Goal: Task Accomplishment & Management: Manage account settings

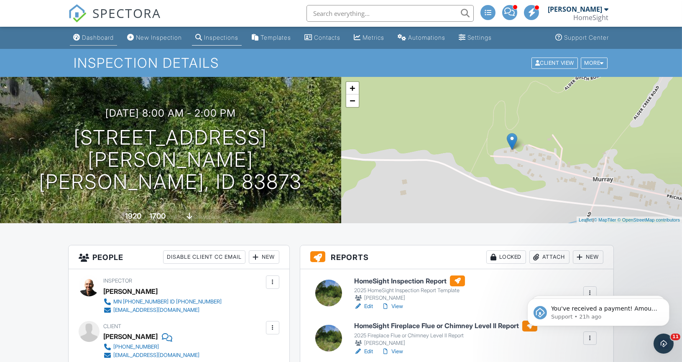
click at [93, 38] on div "Dashboard" at bounding box center [98, 37] width 32 height 7
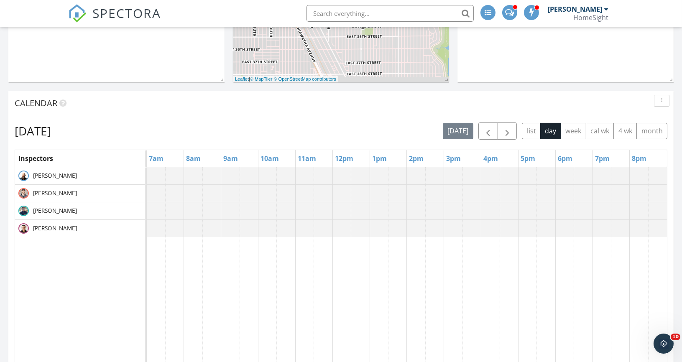
scroll to position [281, 0]
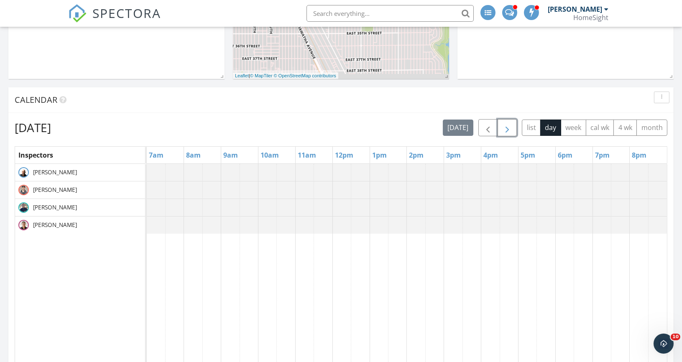
click at [509, 128] on span "button" at bounding box center [507, 128] width 10 height 10
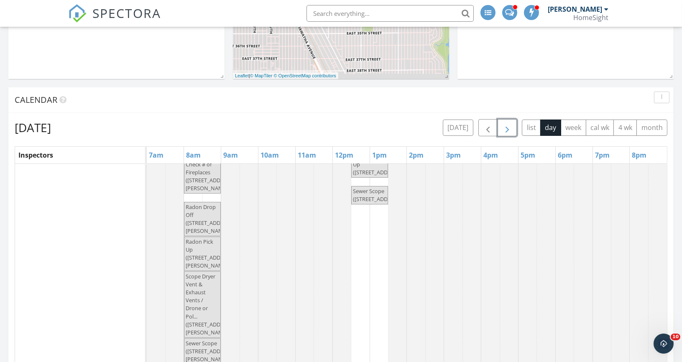
scroll to position [0, 0]
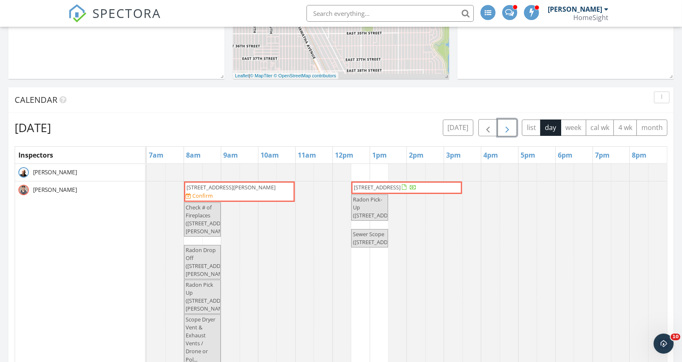
click at [243, 189] on span "721 Harrison St, Anoka 55303" at bounding box center [231, 188] width 89 height 8
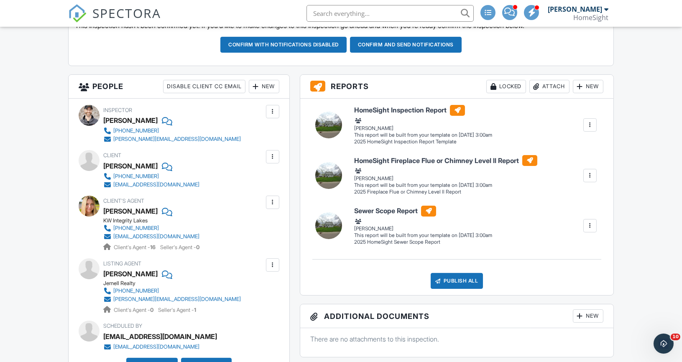
scroll to position [55, 0]
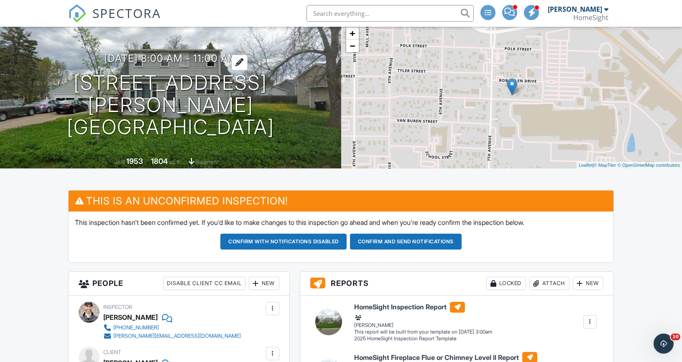
click at [227, 64] on h3 "09/29/2025 8:00 am - 11:00 am" at bounding box center [170, 58] width 133 height 11
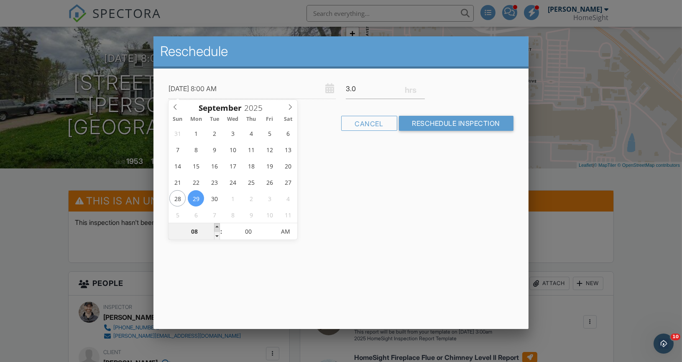
type input "09/29/2025 9:00 AM"
type input "09"
click at [217, 227] on span at bounding box center [217, 227] width 6 height 8
type input "09/29/2025 10:00 AM"
type input "10"
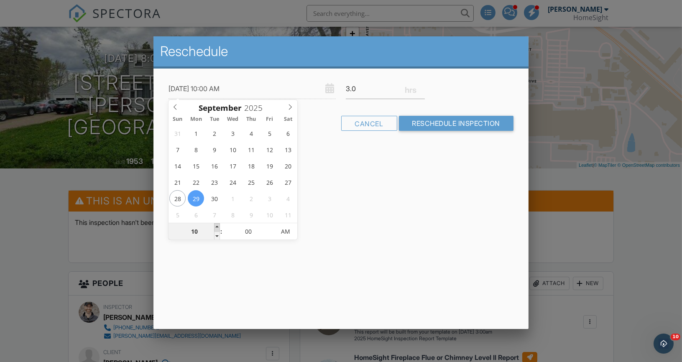
click at [217, 227] on span at bounding box center [217, 227] width 6 height 8
type input "09/29/2025 11:00 AM"
type input "11"
click at [217, 227] on span at bounding box center [217, 227] width 6 height 8
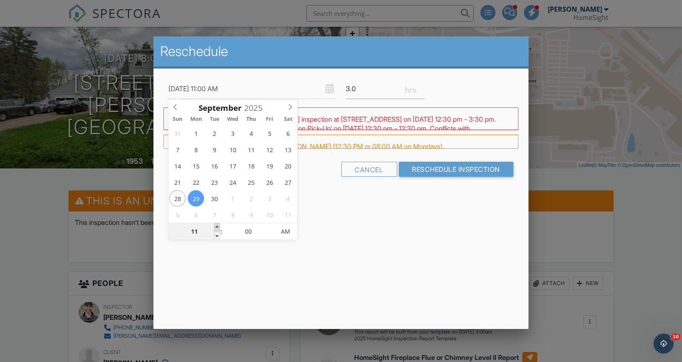
type input "09/29/2025 12:00 PM"
type input "12"
click at [217, 227] on span at bounding box center [217, 227] width 6 height 8
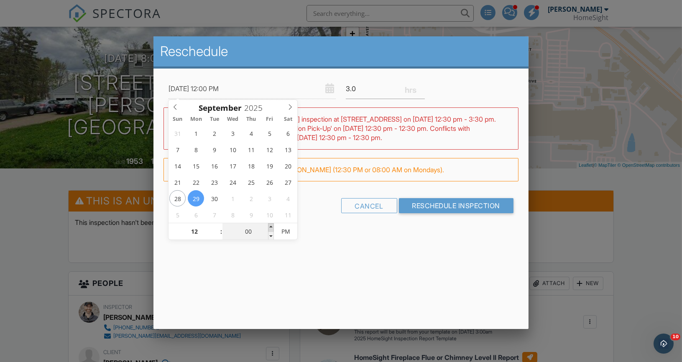
type input "09/29/2025 12:05 PM"
type input "05"
click at [272, 224] on span at bounding box center [271, 227] width 6 height 8
type input "09/29/2025 12:10 PM"
type input "10"
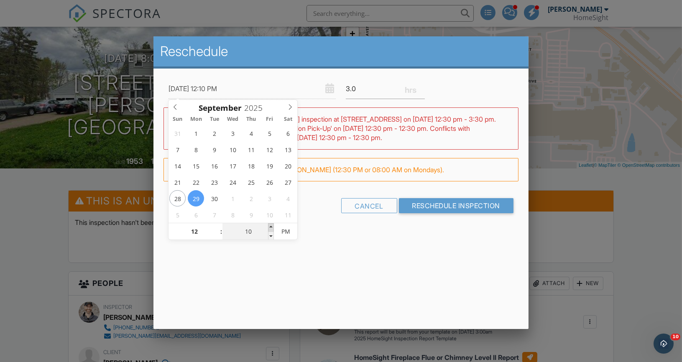
click at [272, 224] on span at bounding box center [271, 227] width 6 height 8
type input "09/29/2025 12:15 PM"
type input "15"
click at [272, 224] on span at bounding box center [271, 227] width 6 height 8
type input "09/29/2025 12:20 PM"
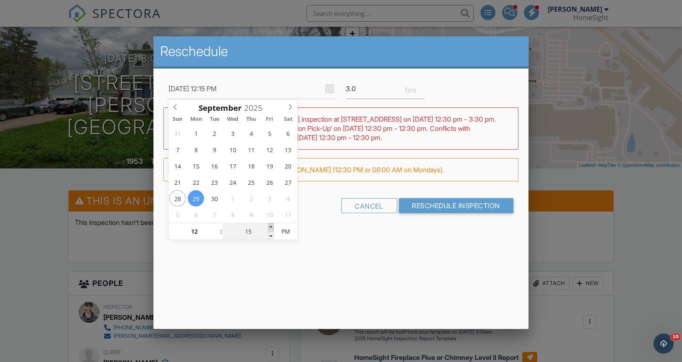
type input "20"
click at [272, 224] on span at bounding box center [271, 227] width 6 height 8
type input "09/29/2025 12:25 PM"
type input "25"
click at [272, 224] on span at bounding box center [271, 227] width 6 height 8
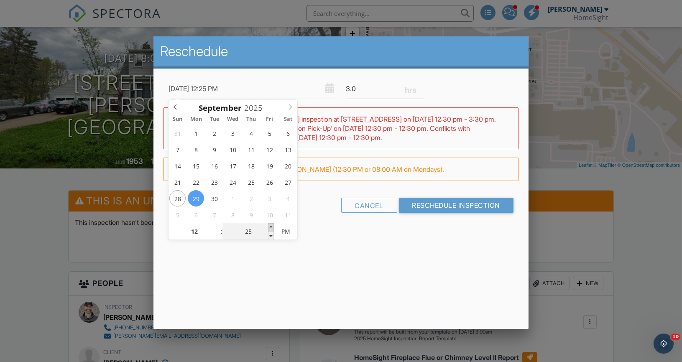
type input "[DATE] 12:30 PM"
type input "30"
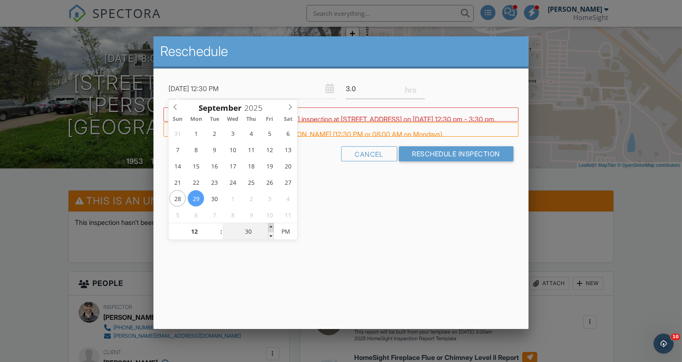
click at [272, 224] on span at bounding box center [271, 227] width 6 height 8
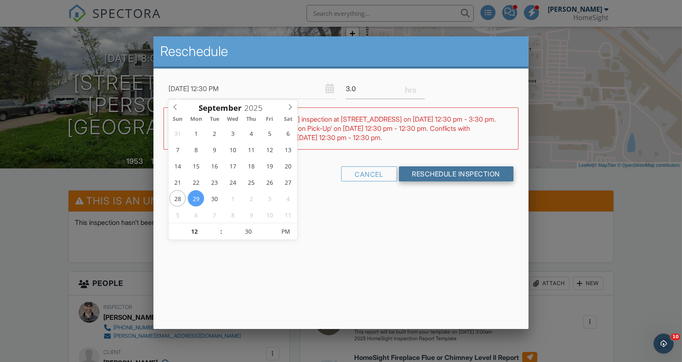
click at [431, 173] on input "Reschedule Inspection" at bounding box center [456, 173] width 115 height 15
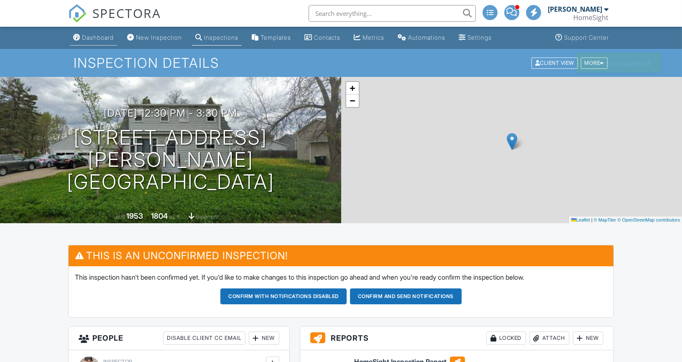
click at [95, 38] on div "Dashboard" at bounding box center [98, 37] width 32 height 7
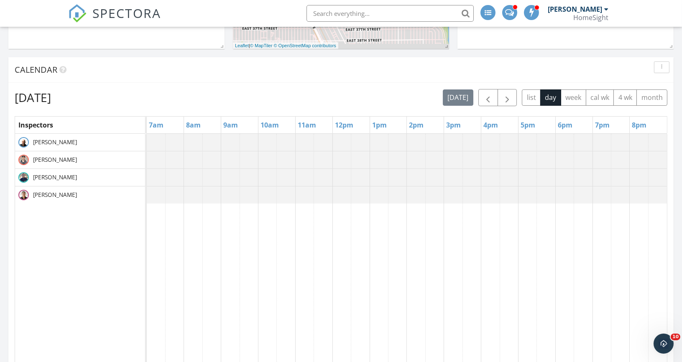
scroll to position [320, 0]
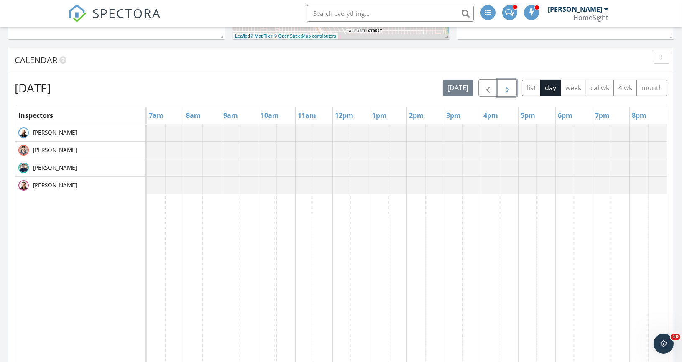
click at [508, 91] on span "button" at bounding box center [507, 88] width 10 height 10
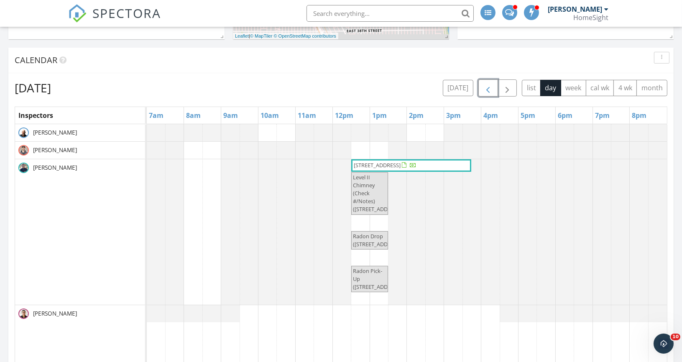
click at [493, 91] on span "button" at bounding box center [488, 88] width 10 height 10
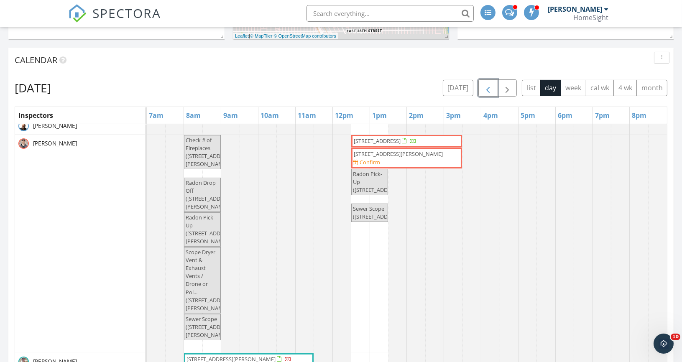
scroll to position [0, 0]
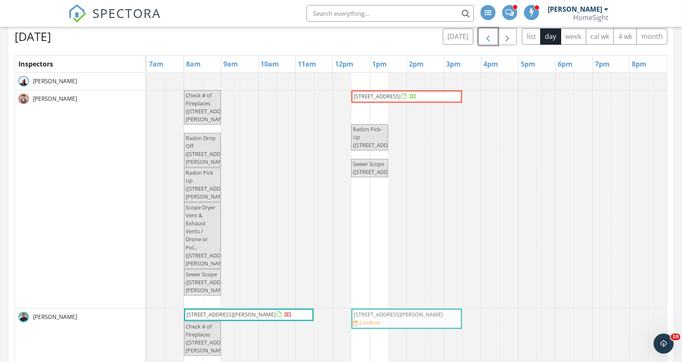
drag, startPoint x: 401, startPoint y: 158, endPoint x: 399, endPoint y: 355, distance: 197.0
click at [399, 355] on tbody "Check # of Fireplaces (721 Harrison St, Anoka) 1307 20th St W, Hastings 55033 7…" at bounding box center [407, 336] width 520 height 527
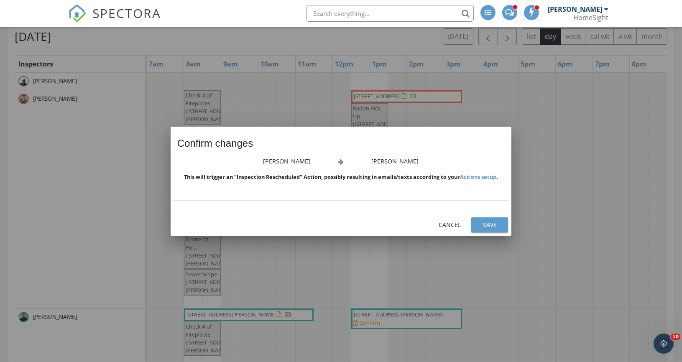
scroll to position [375, 0]
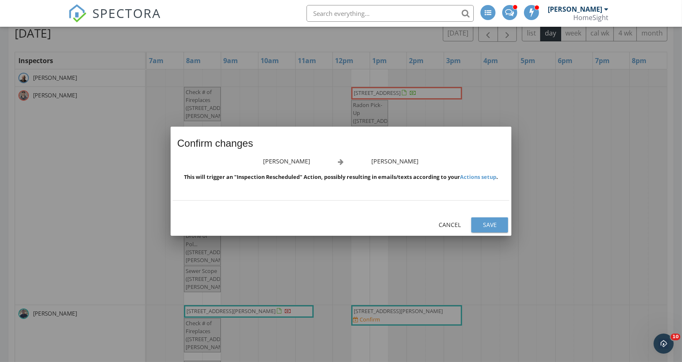
click at [493, 227] on div "Save" at bounding box center [489, 224] width 23 height 9
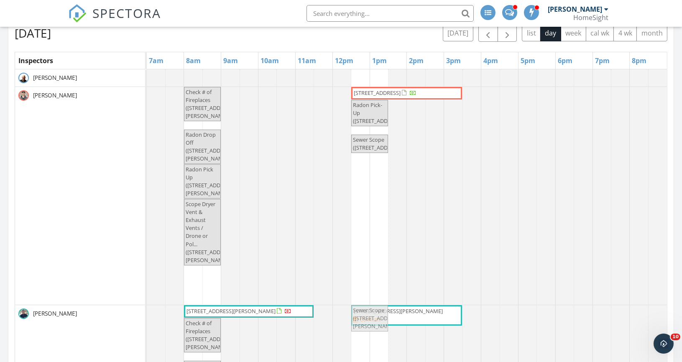
click at [375, 329] on tbody "Check # of Fireplaces (721 Harrison St, Anoka) 1307 20th St W, Hastings 55033 R…" at bounding box center [407, 332] width 520 height 527
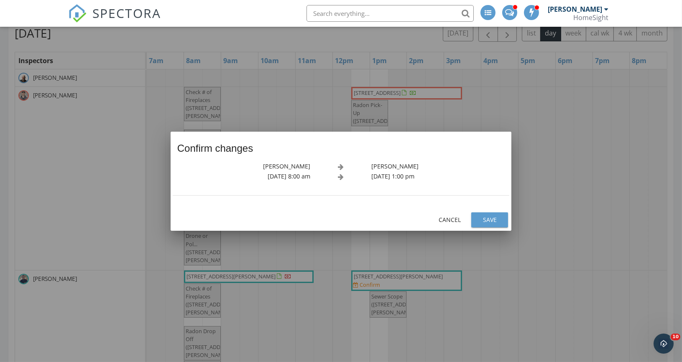
click at [489, 220] on div "Save" at bounding box center [489, 219] width 23 height 9
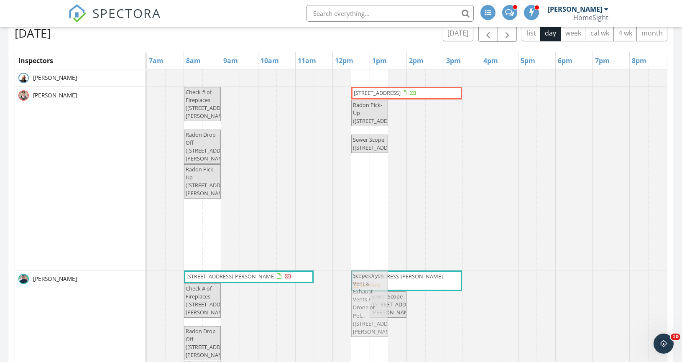
drag, startPoint x: 192, startPoint y: 213, endPoint x: 358, endPoint y: 289, distance: 181.5
click at [358, 289] on tbody "Check # of Fireplaces (721 Harrison St, Anoka) 1307 20th St W, Hastings 55033 R…" at bounding box center [407, 315] width 520 height 492
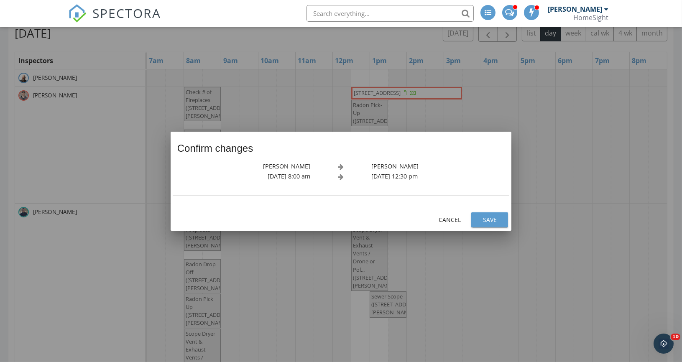
click at [487, 225] on button "Save" at bounding box center [489, 219] width 37 height 15
click at [490, 222] on div "Save" at bounding box center [489, 219] width 23 height 9
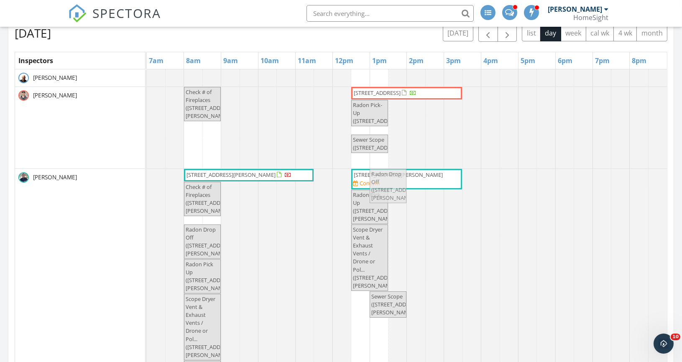
drag, startPoint x: 199, startPoint y: 139, endPoint x: 379, endPoint y: 220, distance: 196.5
click at [379, 220] on tbody "Check # of Fireplaces (721 Harrison St, Anoka) 1307 20th St W, Hastings 55033 R…" at bounding box center [407, 264] width 520 height 391
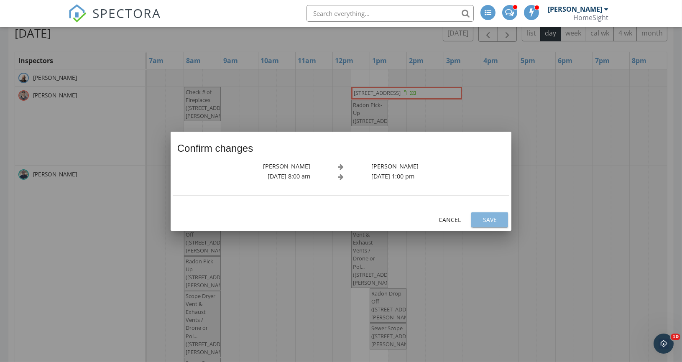
click at [500, 223] on div "Save" at bounding box center [489, 219] width 23 height 9
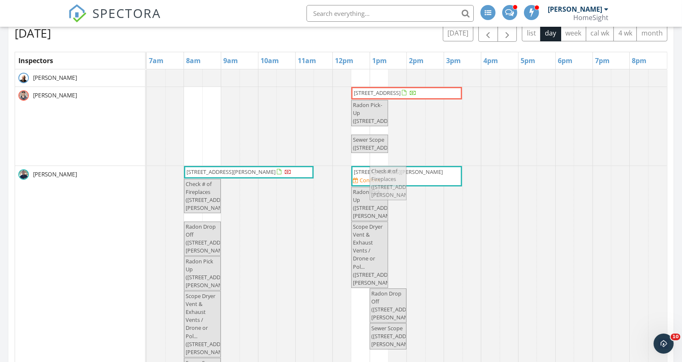
drag, startPoint x: 220, startPoint y: 113, endPoint x: 395, endPoint y: 217, distance: 203.2
click at [395, 217] on tbody "Check # of Fireplaces (721 Harrison St, Anoka) 1307 20th St W, Hastings 55033 R…" at bounding box center [407, 263] width 520 height 388
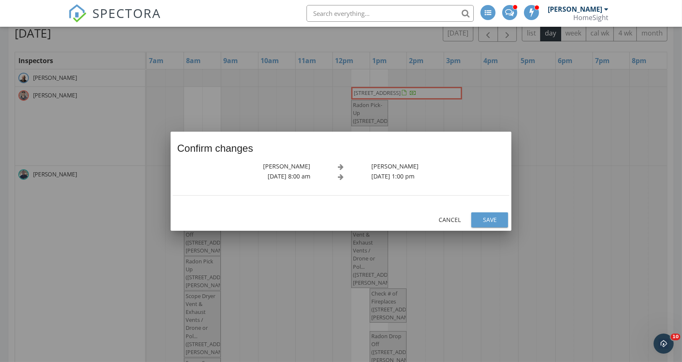
click at [515, 230] on div at bounding box center [341, 181] width 682 height 362
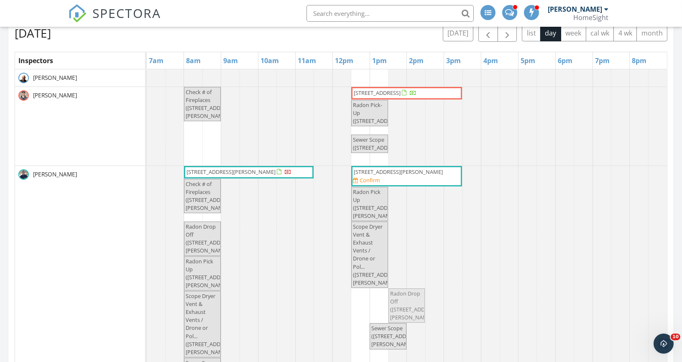
click at [147, 295] on div "6950 137th Ave NW, Ramsey 55303 721 Harrison St, Anoka 55303 Confirm Check # of…" at bounding box center [147, 281] width 0 height 231
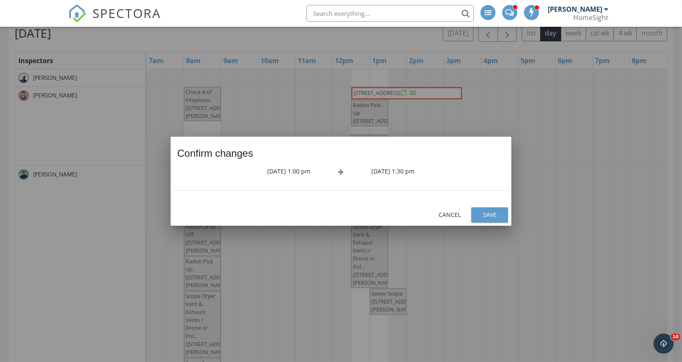
click at [475, 226] on div at bounding box center [341, 181] width 682 height 362
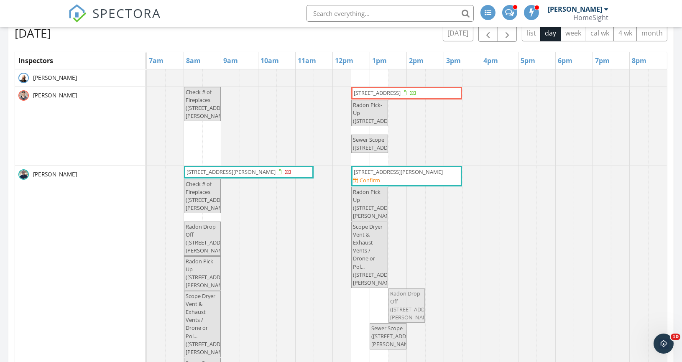
drag, startPoint x: 395, startPoint y: 297, endPoint x: 415, endPoint y: 281, distance: 25.7
click at [415, 281] on div "6950 137th Ave NW, Ramsey 55303 721 Harrison St, Anoka 55303 Confirm Check # of…" at bounding box center [407, 281] width 520 height 231
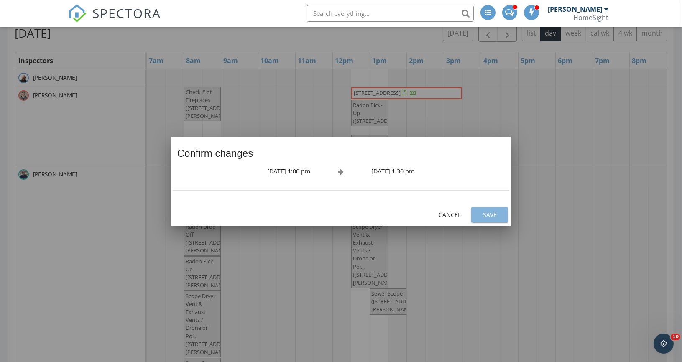
click at [489, 216] on div "Save" at bounding box center [489, 214] width 23 height 9
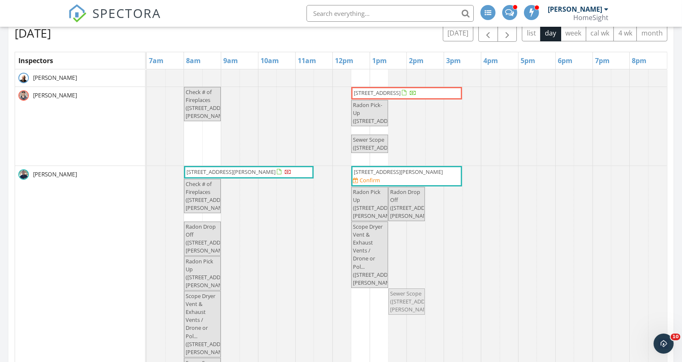
click at [415, 278] on div "6950 137th Ave NW, Ramsey 55303 721 Harrison St, Anoka 55303 Confirm Check # of…" at bounding box center [407, 281] width 520 height 231
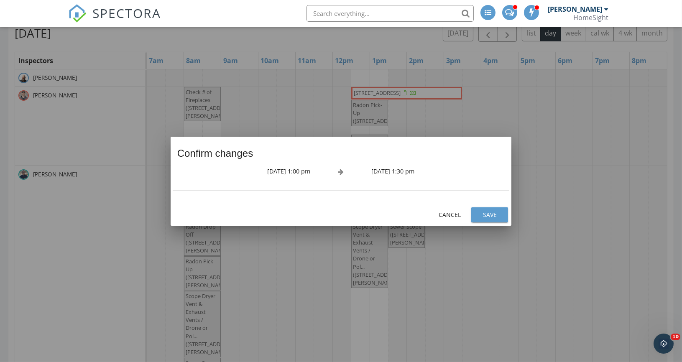
click at [489, 214] on div "Save" at bounding box center [489, 214] width 23 height 9
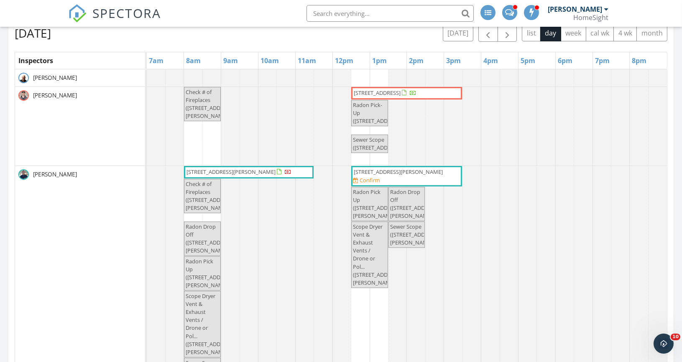
click at [415, 168] on span "721 Harrison St, Anoka 55303" at bounding box center [398, 172] width 89 height 8
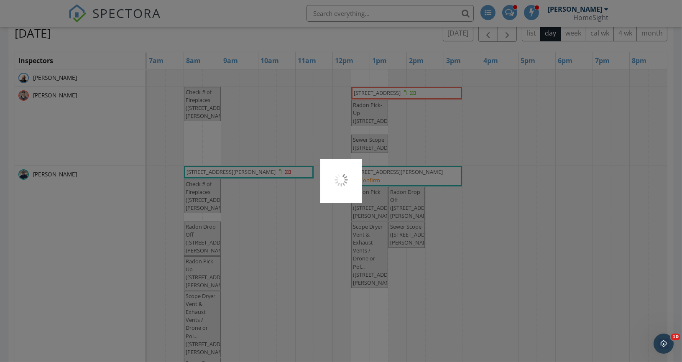
click at [265, 113] on div at bounding box center [341, 181] width 682 height 362
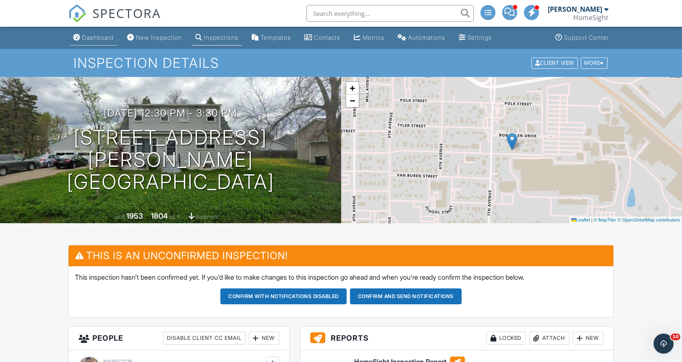
click at [94, 37] on div "Dashboard" at bounding box center [98, 37] width 32 height 7
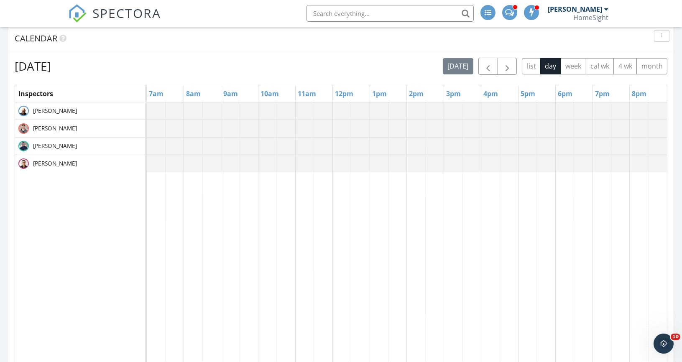
scroll to position [269, 0]
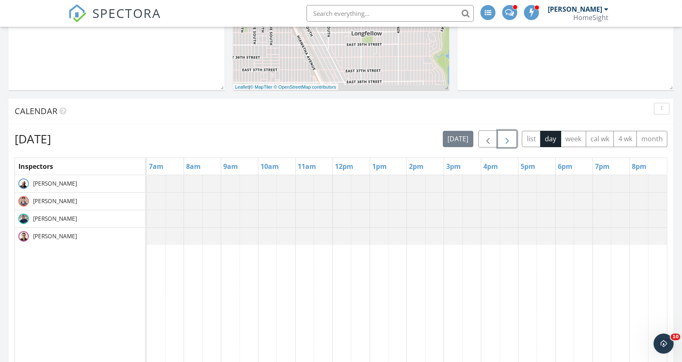
click at [508, 144] on span "button" at bounding box center [507, 139] width 10 height 10
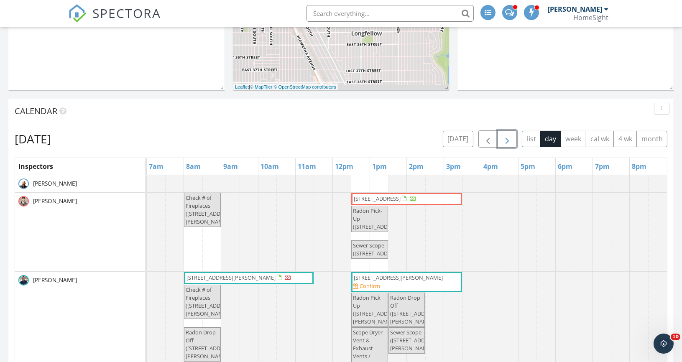
click at [147, 214] on div "Check # of Fireplaces (721 Harrison St, Anoka) 1307 20th St W, Hastings 55033 R…" at bounding box center [147, 232] width 0 height 79
drag, startPoint x: 221, startPoint y: 222, endPoint x: 434, endPoint y: 310, distance: 230.4
click at [434, 310] on tbody "Check # of Fireplaces (721 Harrison St, Anoka) 1307 20th St W, Hastings 55033 R…" at bounding box center [407, 369] width 520 height 388
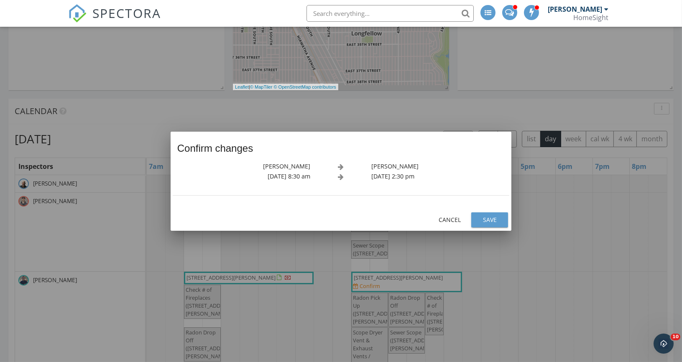
click at [514, 224] on div at bounding box center [341, 181] width 682 height 362
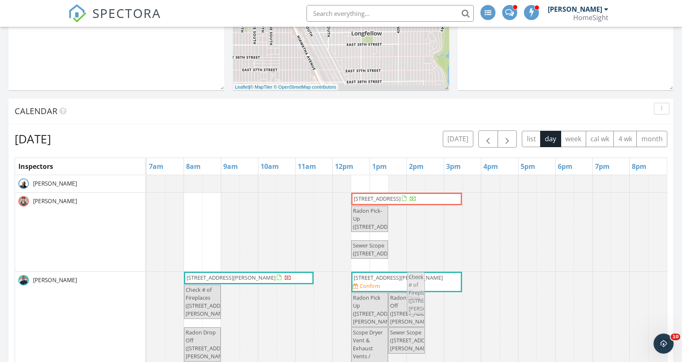
click at [421, 334] on tbody "Check # of Fireplaces (721 Harrison St, Anoka) 1307 20th St W, Hastings 55033 R…" at bounding box center [407, 369] width 520 height 388
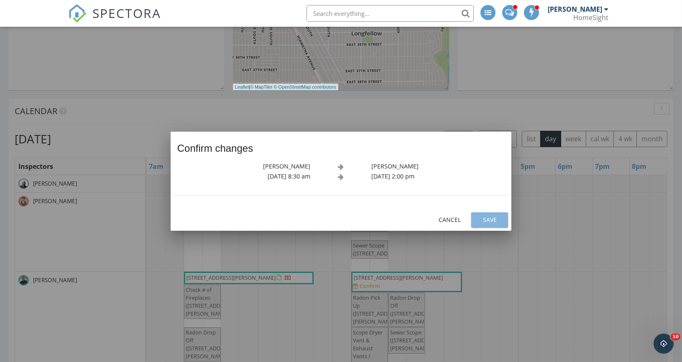
click at [493, 217] on div "Save" at bounding box center [489, 219] width 23 height 9
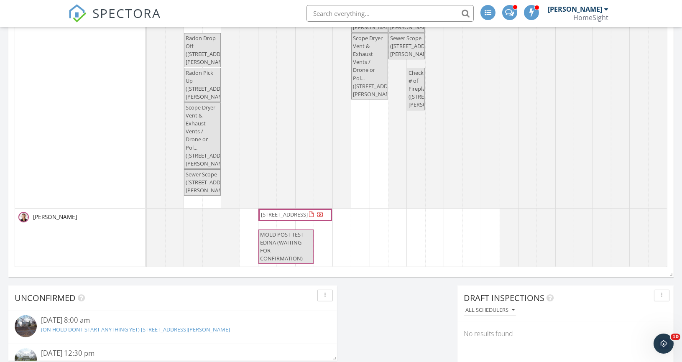
scroll to position [501, 0]
click at [282, 244] on span "MOLD POST TEST EDINA (WAITING FOR CONFIRMATION)" at bounding box center [286, 246] width 54 height 32
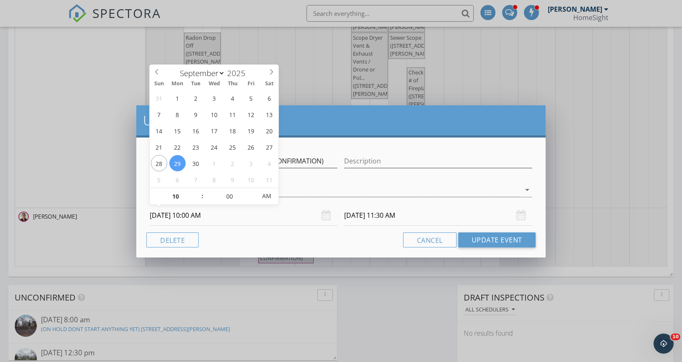
click at [178, 213] on input "09/29/2025 10:00 AM" at bounding box center [244, 215] width 188 height 20
select select "9"
type input "10/01/2025 10:00 AM"
type input "10/01/2025 11:30 AM"
click at [486, 238] on button "Update Event" at bounding box center [496, 239] width 77 height 15
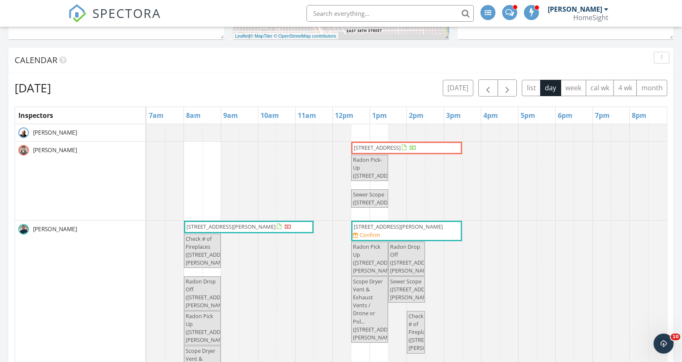
scroll to position [316, 0]
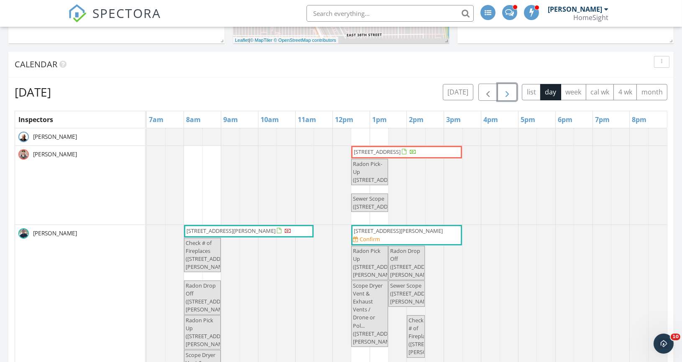
click at [505, 89] on span "button" at bounding box center [507, 92] width 10 height 10
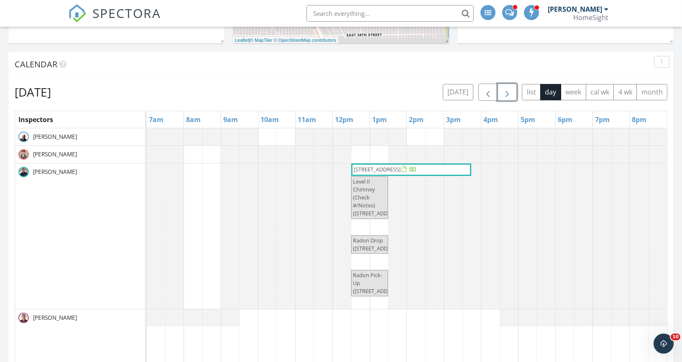
click at [510, 90] on span "button" at bounding box center [507, 92] width 10 height 10
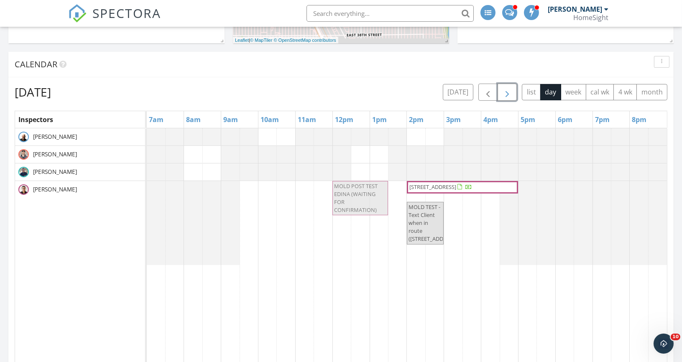
drag, startPoint x: 287, startPoint y: 192, endPoint x: 356, endPoint y: 184, distance: 69.8
click at [147, 184] on div "MOLD POST TEST EDINA (WAITING FOR CONFIRMATION) 6522 Eagle Lake Dr, Maple Grove…" at bounding box center [147, 223] width 0 height 84
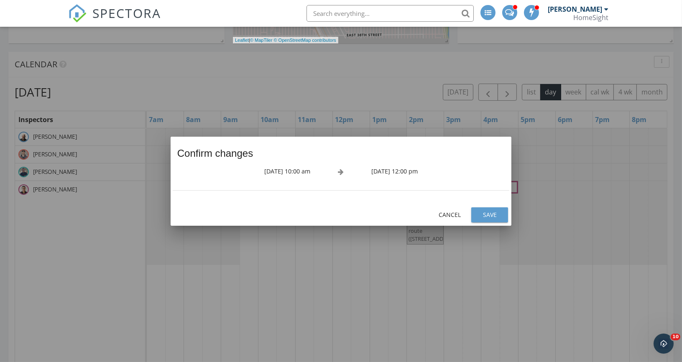
click at [485, 212] on div "Save" at bounding box center [489, 214] width 23 height 9
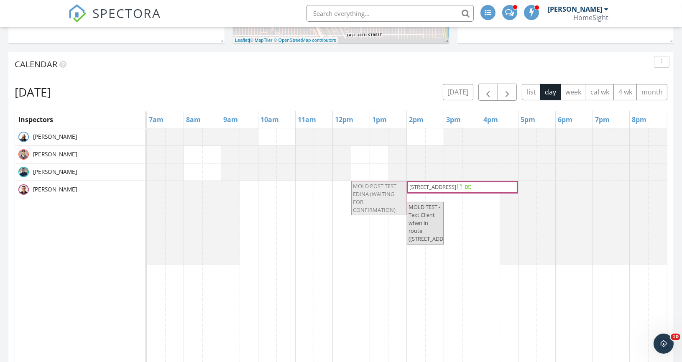
drag, startPoint x: 358, startPoint y: 193, endPoint x: 369, endPoint y: 192, distance: 10.9
click at [147, 192] on div "MOLD POST TEST EDINA (WAITING FOR CONFIRMATION) 6522 Eagle Lake Dr, Maple Grove…" at bounding box center [147, 223] width 0 height 84
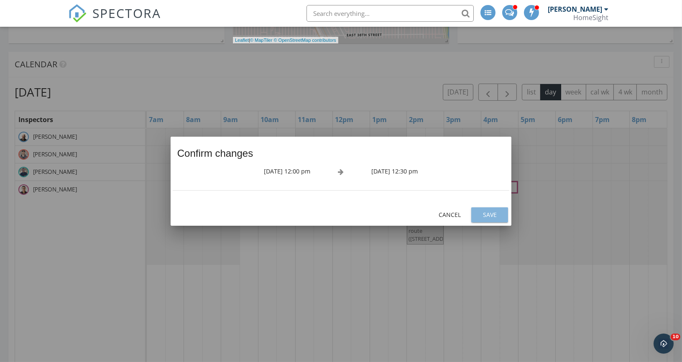
click at [487, 216] on div "Save" at bounding box center [489, 214] width 23 height 9
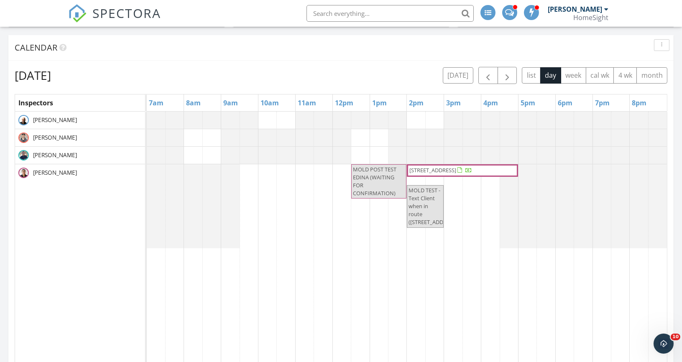
scroll to position [334, 0]
click at [496, 72] on button "button" at bounding box center [488, 74] width 20 height 17
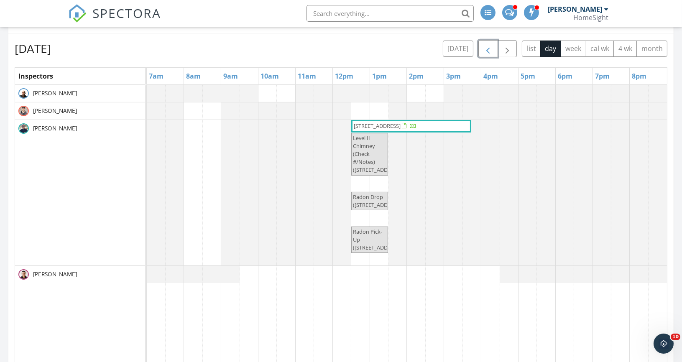
scroll to position [359, 0]
click at [491, 47] on span "button" at bounding box center [488, 50] width 10 height 10
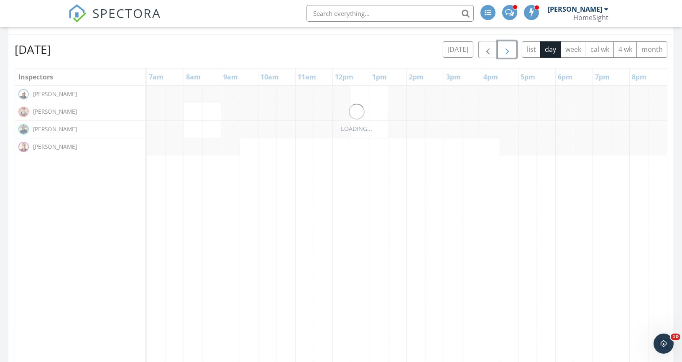
click at [508, 48] on span "button" at bounding box center [507, 50] width 10 height 10
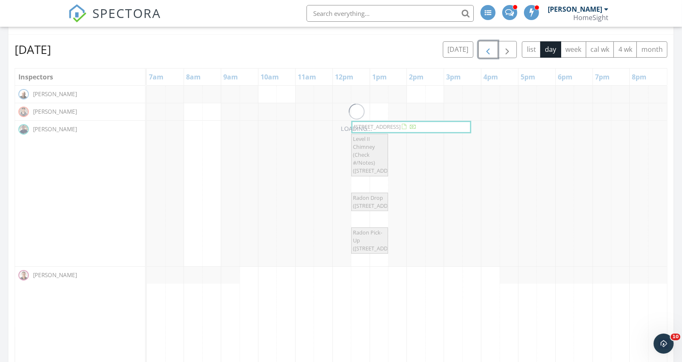
click at [492, 47] on span "button" at bounding box center [488, 50] width 10 height 10
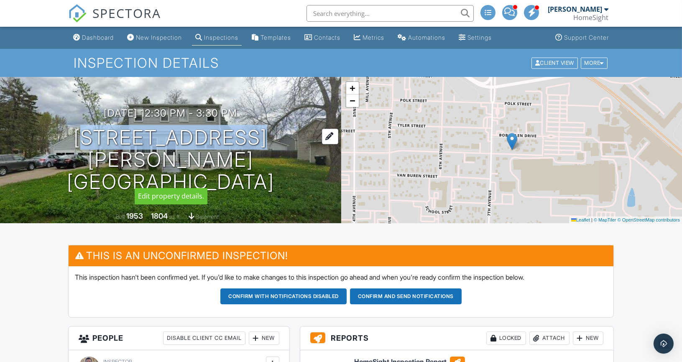
drag, startPoint x: 113, startPoint y: 151, endPoint x: 253, endPoint y: 148, distance: 140.5
click at [253, 148] on h1 "[STREET_ADDRESS][PERSON_NAME] Anoka, MN 55303" at bounding box center [170, 160] width 314 height 66
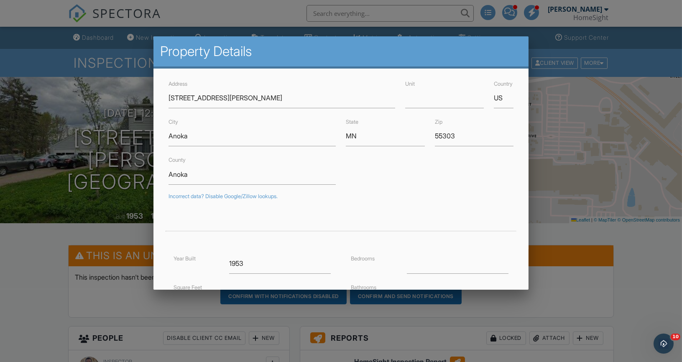
click at [91, 248] on div at bounding box center [341, 184] width 682 height 453
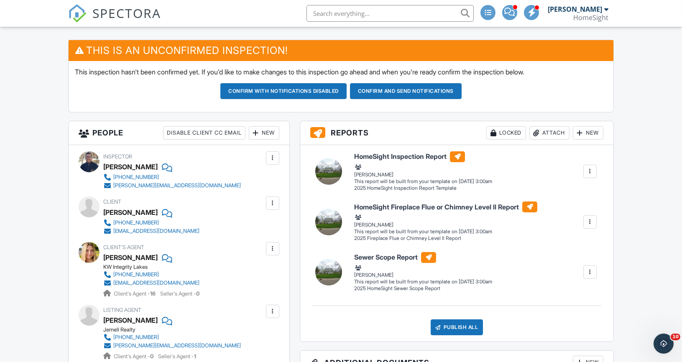
scroll to position [239, 0]
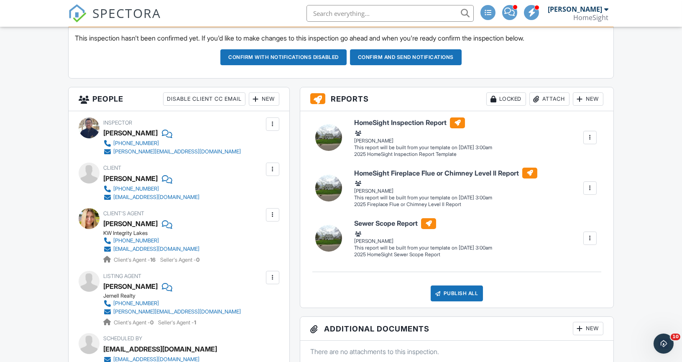
click at [261, 98] on div "New" at bounding box center [264, 98] width 31 height 13
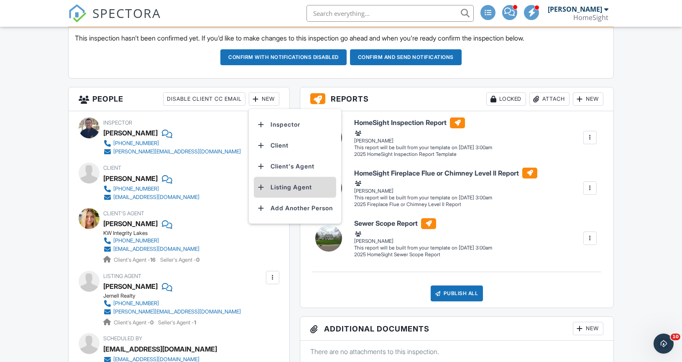
click at [272, 188] on li "Listing Agent" at bounding box center [295, 187] width 82 height 21
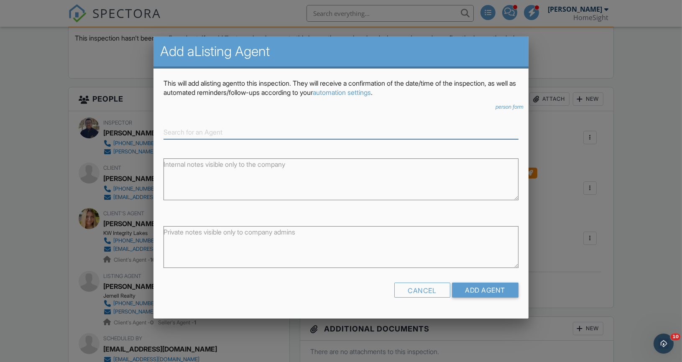
click at [188, 134] on input at bounding box center [341, 132] width 355 height 14
paste input "[PERSON_NAME] (Listing Agent) [PERSON_NAME] [PHONE_NUMBER] [PERSON_NAME][EMAIL_…"
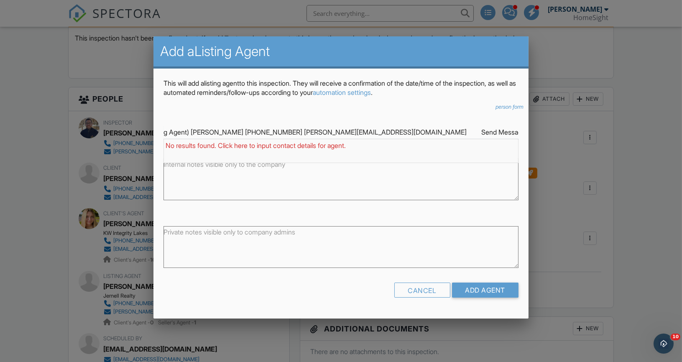
scroll to position [0, 0]
drag, startPoint x: 459, startPoint y: 133, endPoint x: 157, endPoint y: 74, distance: 307.5
click at [158, 74] on div "This will add a Listing Agent to this inspection. They will receive a confirmat…" at bounding box center [340, 192] width 375 height 246
drag, startPoint x: 228, startPoint y: 132, endPoint x: 125, endPoint y: 124, distance: 103.1
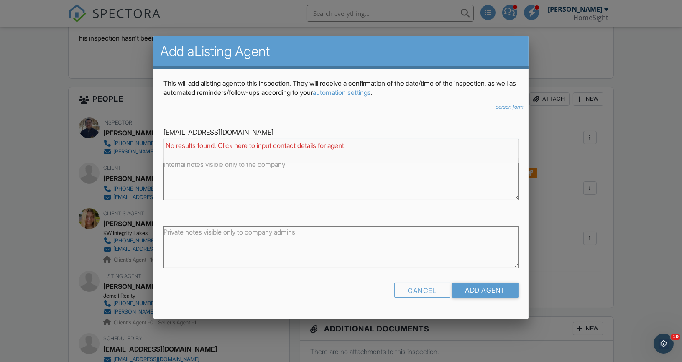
paste input "Jason Jernell (Listing Agent) Jernell Realty (612) 310-6893 j.jernell@yahoo.com…"
drag, startPoint x: 210, startPoint y: 131, endPoint x: 143, endPoint y: 128, distance: 67.8
click at [210, 132] on input "Jason Jernell (Listing Agent) Jernell Realty (612) 310-6893 j.jernell@yahoo.com…" at bounding box center [341, 132] width 355 height 14
drag, startPoint x: 285, startPoint y: 45, endPoint x: 275, endPoint y: 56, distance: 14.8
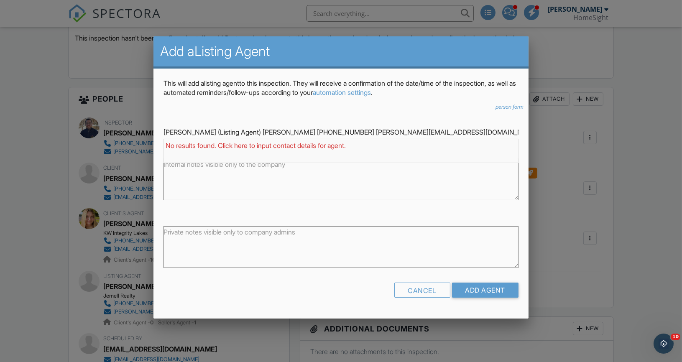
click at [276, 56] on h2 "Add a Listing Agent" at bounding box center [341, 51] width 362 height 17
drag, startPoint x: 347, startPoint y: 133, endPoint x: 170, endPoint y: 125, distance: 177.5
click at [170, 125] on div "j.jernell@yahoo.com Send Message > Lisa Jernell (Co-Listing Agent) Jernell Real…" at bounding box center [340, 129] width 365 height 20
drag, startPoint x: 236, startPoint y: 133, endPoint x: 580, endPoint y: 164, distance: 345.5
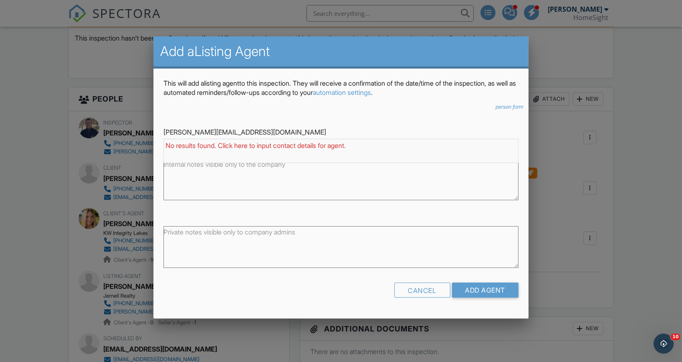
click at [420, 146] on div "[PERSON_NAME]" at bounding box center [341, 145] width 351 height 9
type input "[PERSON_NAME]"
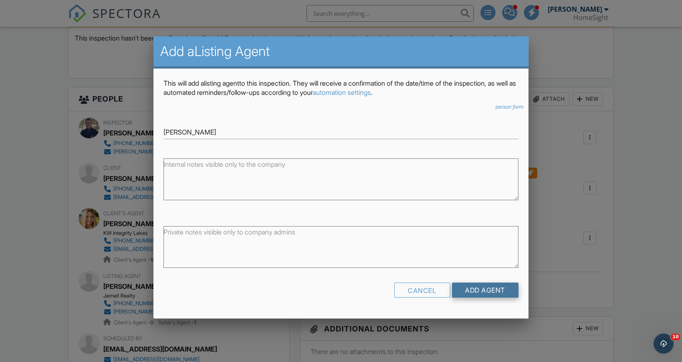
click at [487, 288] on input "Add Agent" at bounding box center [485, 290] width 67 height 15
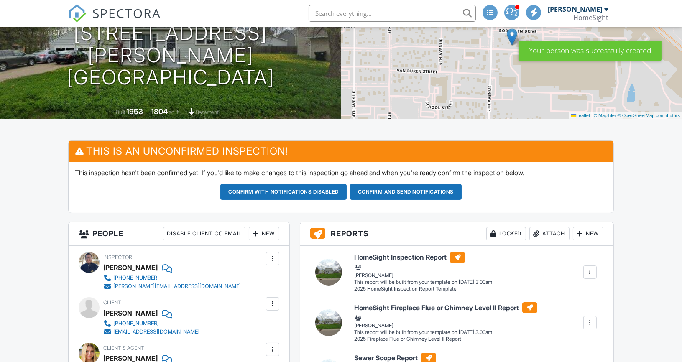
scroll to position [156, 0]
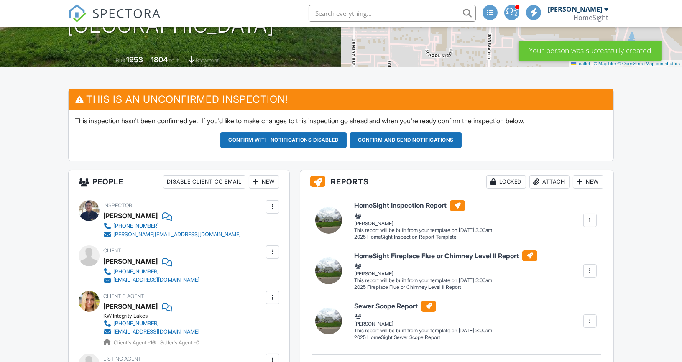
click at [261, 180] on div "New" at bounding box center [264, 181] width 31 height 13
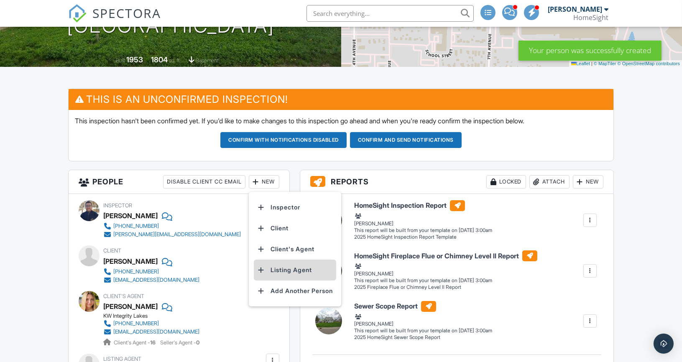
click at [272, 271] on li "Listing Agent" at bounding box center [295, 270] width 82 height 21
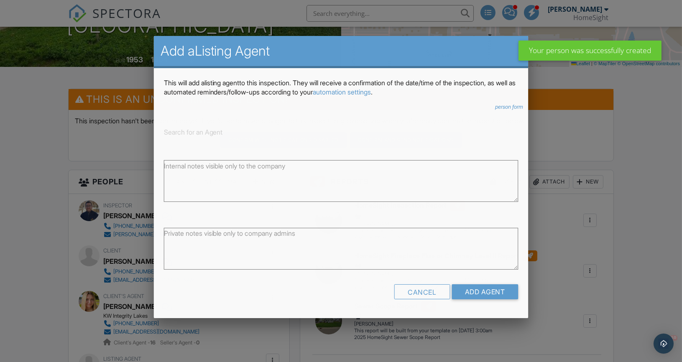
scroll to position [0, 0]
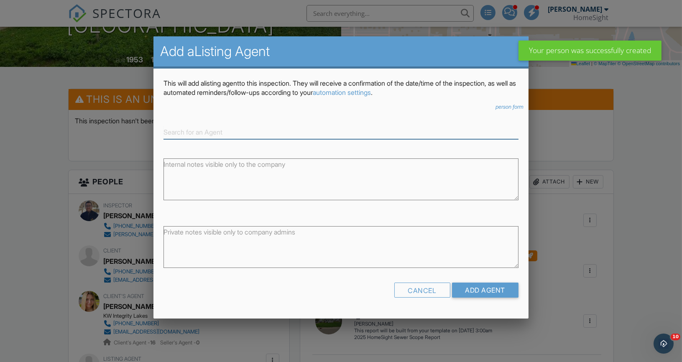
click at [188, 128] on input at bounding box center [341, 132] width 355 height 14
paste input "[PERSON_NAME] (Listing Agent) [PERSON_NAME] [PHONE_NUMBER] [PERSON_NAME][EMAIL_…"
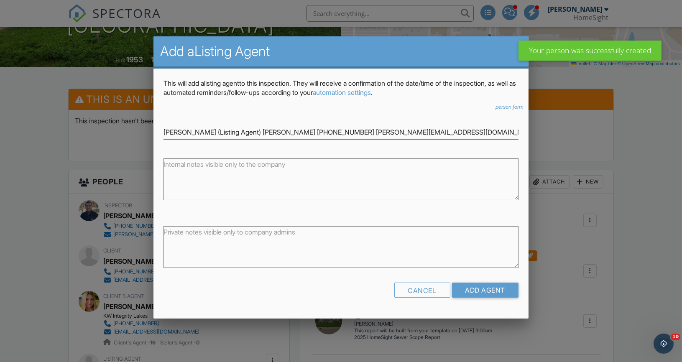
scroll to position [0, 207]
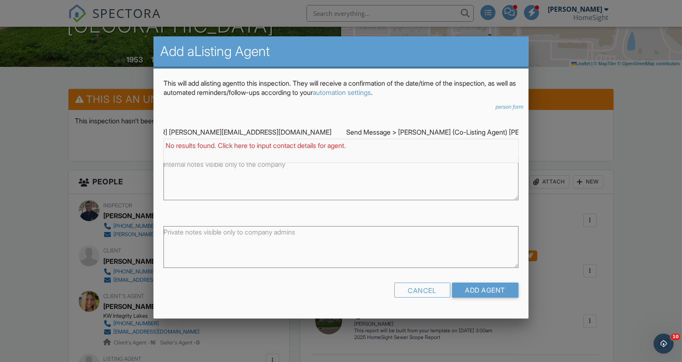
click at [363, 133] on input "[PERSON_NAME] (Listing Agent) [PERSON_NAME] [PHONE_NUMBER] [PERSON_NAME][EMAIL_…" at bounding box center [341, 132] width 355 height 14
drag, startPoint x: 265, startPoint y: 133, endPoint x: 414, endPoint y: 141, distance: 149.1
click at [414, 139] on div "[PERSON_NAME] (Listing Agent) [PERSON_NAME] [PHONE_NUMBER] [PERSON_NAME][EMAIL_…" at bounding box center [341, 132] width 355 height 14
type input "[PERSON_NAME] (Listing Agent) [PERSON_NAME] [PHONE_NUMBER] [PERSON_NAME][EMAIL_…"
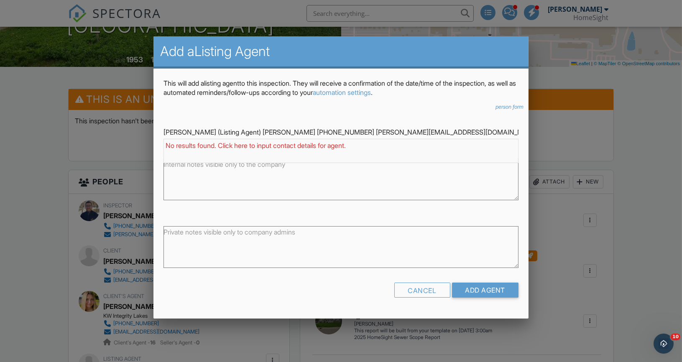
click at [511, 106] on icon "person form" at bounding box center [510, 107] width 28 height 6
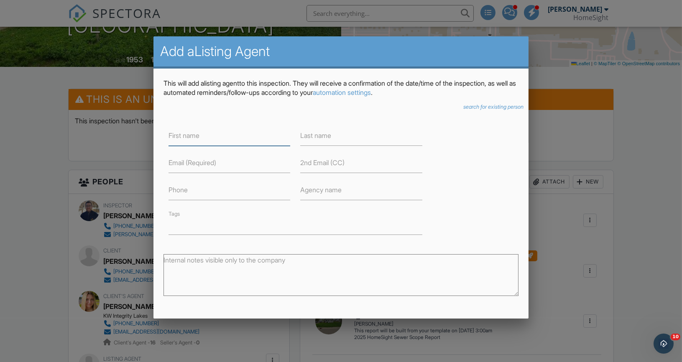
click at [223, 135] on input "text" at bounding box center [230, 135] width 122 height 20
paste input "[PERSON_NAME] (Co-Listing Agent) [PERSON_NAME] [PHONE_NUMBER] [EMAIL_ADDRESS][D…"
type input "[PERSON_NAME] (Co-Listing Agent) [PERSON_NAME] [PHONE_NUMBER] [EMAIL_ADDRESS][D…"
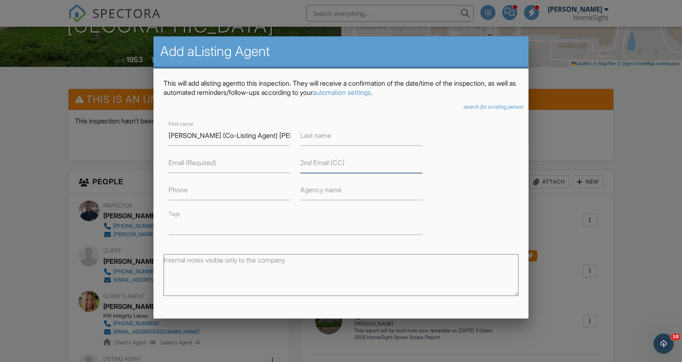
click at [308, 157] on div "2nd Email (CC)" at bounding box center [361, 163] width 132 height 20
click at [328, 135] on label "Last name" at bounding box center [315, 135] width 31 height 9
click at [318, 135] on label "Last name" at bounding box center [315, 135] width 31 height 9
click at [316, 137] on label "Last name" at bounding box center [315, 135] width 31 height 9
click at [312, 141] on input "text" at bounding box center [361, 135] width 122 height 20
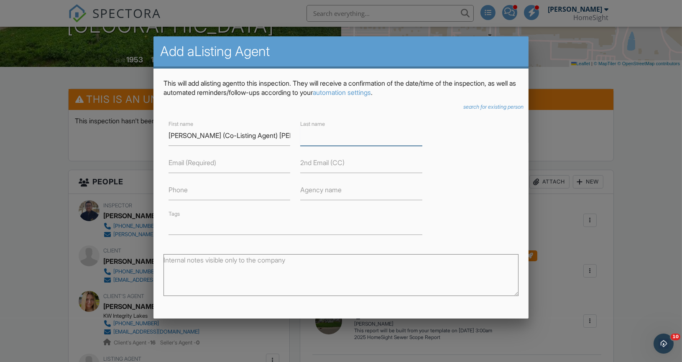
paste input "Lisa Jernell (Co-Listing Agent) Jernell Realty (763) 232-5389 ljernell@gmail.com"
type input "Lisa Jernell (Co-Listing Agent) Jernell Realty (763) 232-5389 ljernell@gmail.com"
click at [242, 164] on input "text" at bounding box center [230, 163] width 122 height 20
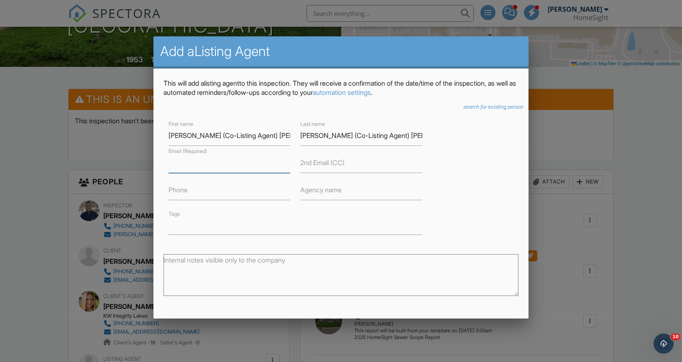
paste input "Lisa Jernell (Co-Listing Agent) Jernell Realty (763) 232-5389 ljernell@gmail.com"
type input "Lisa Jernell (Co-Listing Agent) Jernell Realty (763) 232-5389 ljernell@gmail.com"
click at [198, 193] on input "text" at bounding box center [230, 190] width 122 height 20
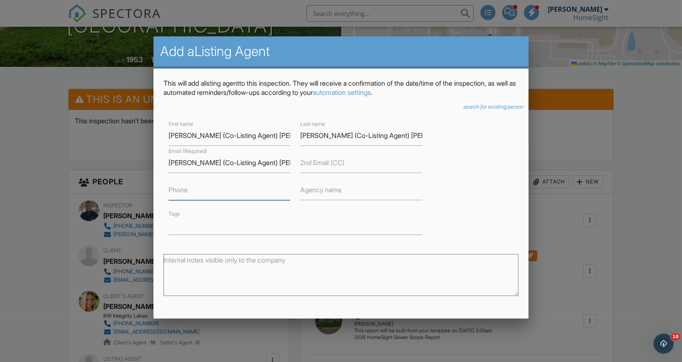
paste input "Lisa Jernell (Co-Listing Agent) Jernell Realty (763) 232-5389 ljernell@gmail.com"
drag, startPoint x: 229, startPoint y: 189, endPoint x: 331, endPoint y: 192, distance: 102.1
click at [331, 192] on div "First name Lisa Jernell (Co-Listing Agent) Jernell Realty (763) 232-5389 ljerne…" at bounding box center [295, 177] width 274 height 116
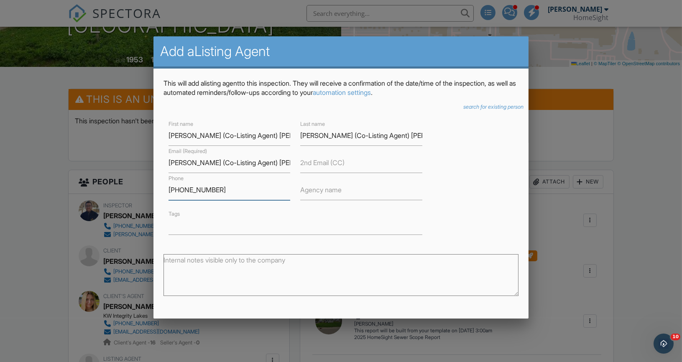
drag, startPoint x: 241, startPoint y: 189, endPoint x: 142, endPoint y: 174, distance: 100.2
type input "[PHONE_NUMBER]"
drag, startPoint x: 184, startPoint y: 163, endPoint x: 268, endPoint y: 166, distance: 84.1
click at [268, 166] on input "Lisa Jernell (Co-Listing Agent) Jernell Realty (763) 232-5389 ljernell@gmail.com" at bounding box center [230, 163] width 122 height 20
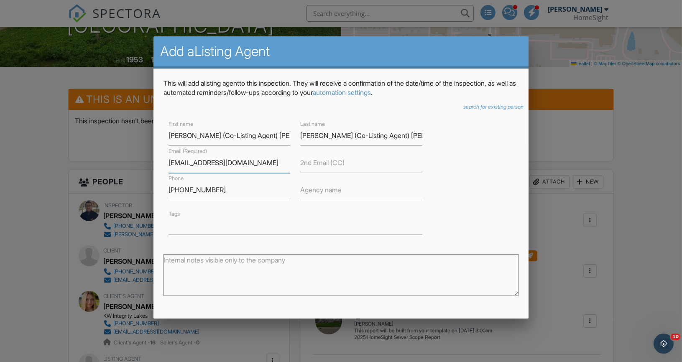
drag, startPoint x: 273, startPoint y: 164, endPoint x: 150, endPoint y: 160, distance: 123.0
type input "[EMAIL_ADDRESS][DOMAIN_NAME]"
drag, startPoint x: 183, startPoint y: 134, endPoint x: 337, endPoint y: 134, distance: 154.7
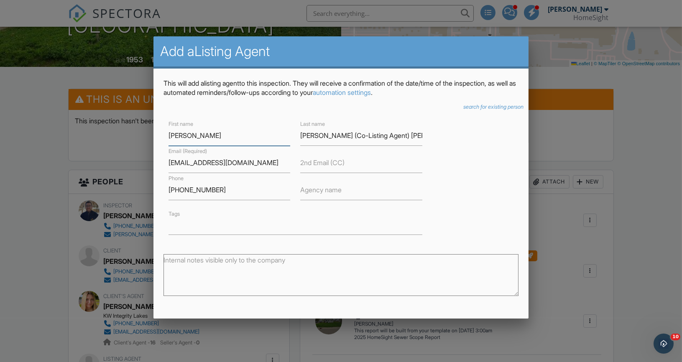
click at [337, 134] on div "First name Lisa Last name Lisa Jernell (Co-Listing Agent) Jernell Realty (763) …" at bounding box center [295, 177] width 274 height 116
type input "[PERSON_NAME]"
drag, startPoint x: 317, startPoint y: 136, endPoint x: 273, endPoint y: 133, distance: 44.0
click at [273, 133] on div "First name Lisa Last name ernell (Co-Listing Agent) Jernell Realty (763) 232-53…" at bounding box center [295, 177] width 274 height 116
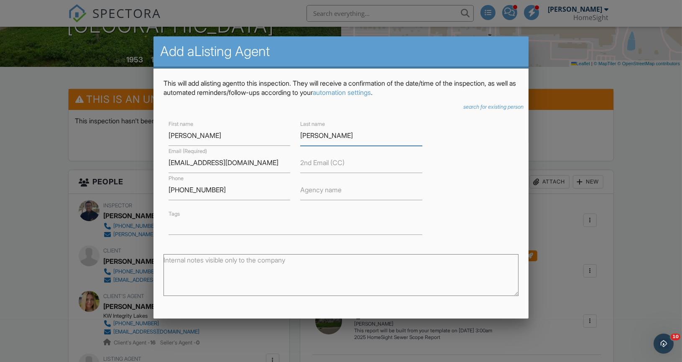
drag, startPoint x: 324, startPoint y: 133, endPoint x: 479, endPoint y: 151, distance: 155.8
click at [479, 151] on div "First name Lisa Last name Jernell Email (Required) ljernell@gmail.com 2nd Email…" at bounding box center [340, 177] width 365 height 116
type input "[PERSON_NAME]"
click at [479, 162] on div "First name Lisa Last name Jernell Email (Required) ljernell@gmail.com 2nd Email…" at bounding box center [340, 177] width 365 height 116
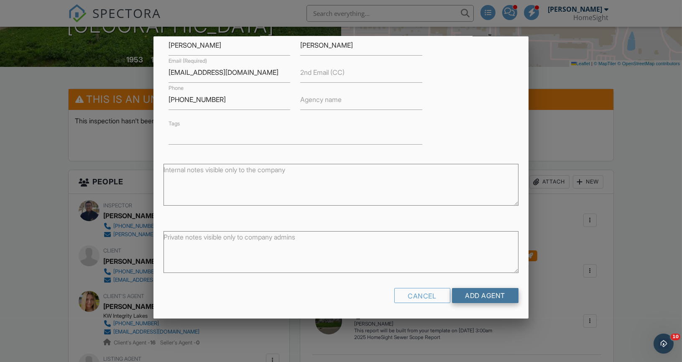
click at [471, 293] on input "Add Agent" at bounding box center [485, 295] width 67 height 15
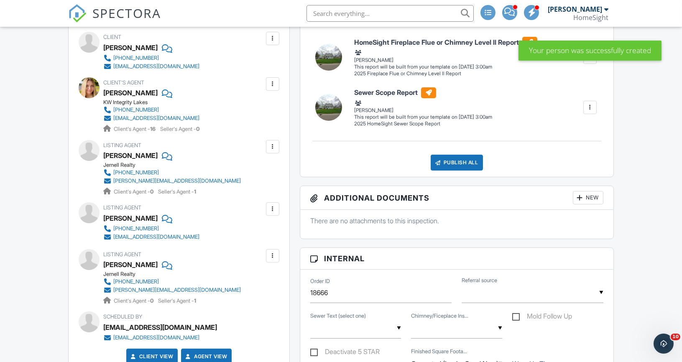
scroll to position [602, 0]
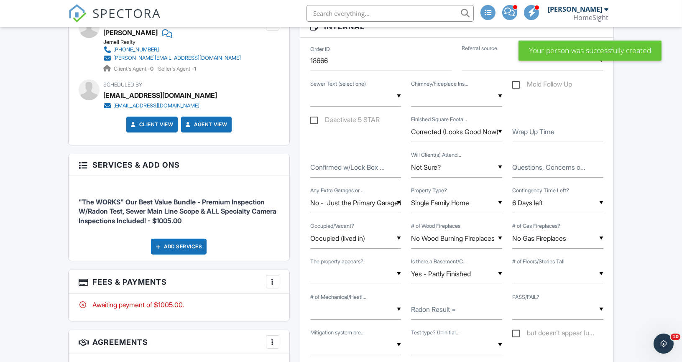
click at [529, 127] on label "Wrap Up Time" at bounding box center [533, 131] width 42 height 9
click at [529, 127] on input "Wrap Up Time" at bounding box center [557, 132] width 91 height 20
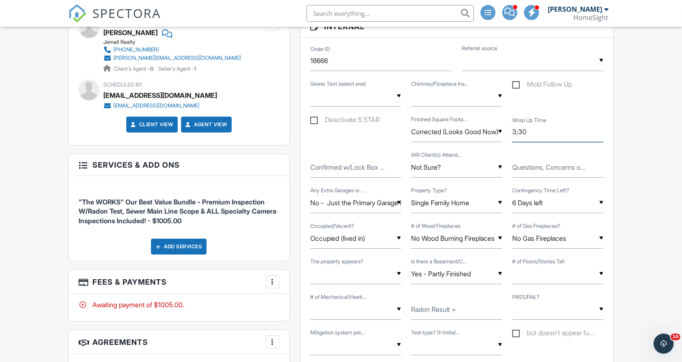
click at [517, 130] on input "3;30" at bounding box center [557, 132] width 91 height 20
click at [570, 130] on input "3:30" at bounding box center [557, 132] width 91 height 20
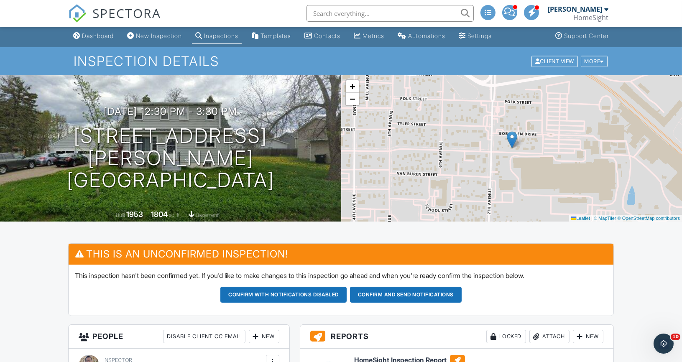
scroll to position [0, 0]
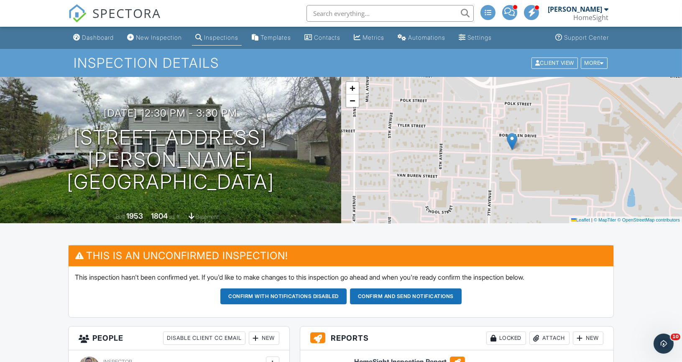
type input "3:30"
click at [391, 296] on button "Confirm and send notifications" at bounding box center [406, 297] width 112 height 16
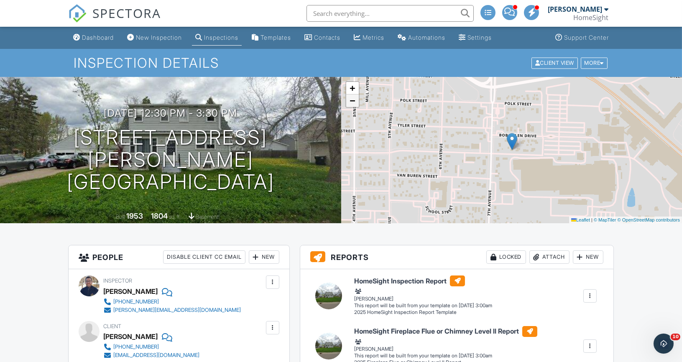
click at [355, 101] on link "−" at bounding box center [352, 101] width 13 height 13
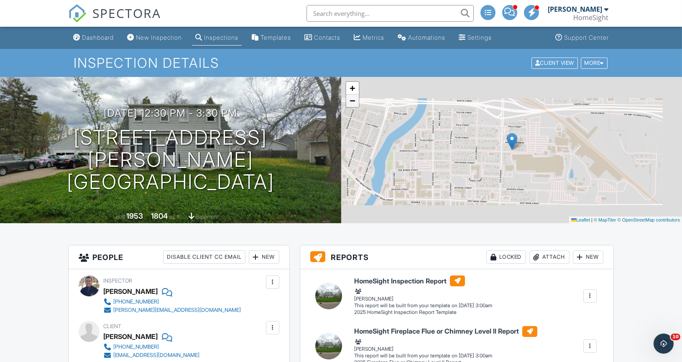
click at [355, 101] on link "−" at bounding box center [352, 101] width 13 height 13
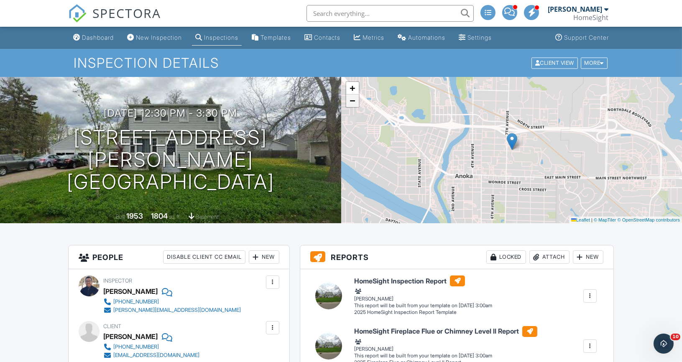
click at [355, 101] on link "−" at bounding box center [352, 101] width 13 height 13
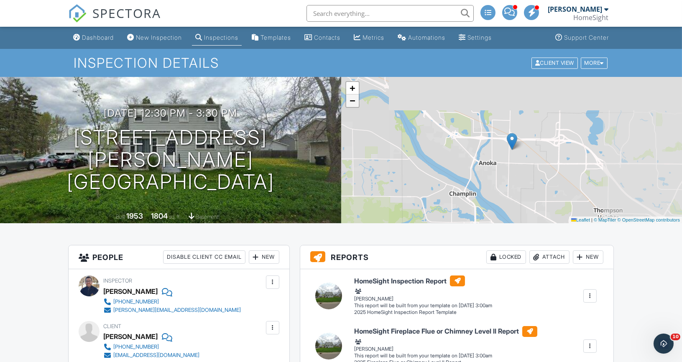
click at [355, 101] on link "−" at bounding box center [352, 101] width 13 height 13
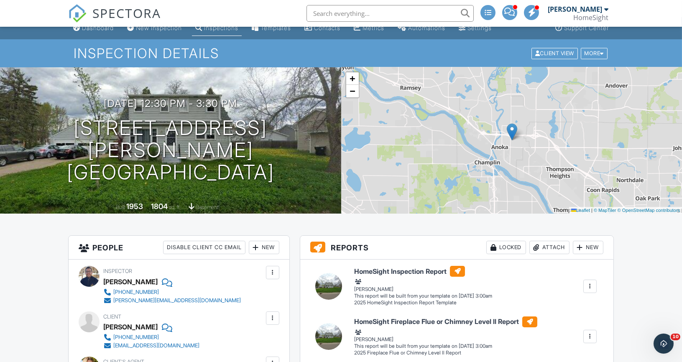
scroll to position [6, 0]
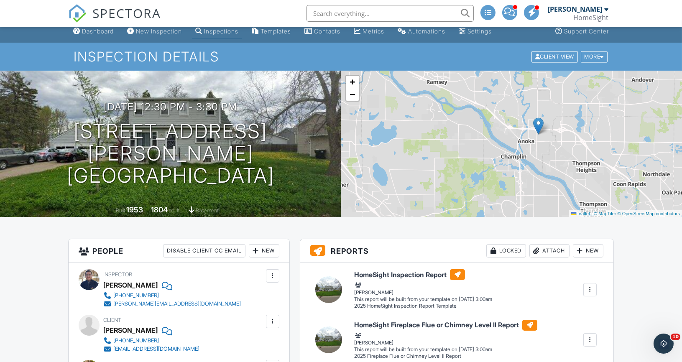
drag, startPoint x: 514, startPoint y: 180, endPoint x: 540, endPoint y: 170, distance: 28.0
click at [540, 171] on div "+ − Leaflet | © MapTiler © OpenStreetMap contributors" at bounding box center [511, 144] width 341 height 146
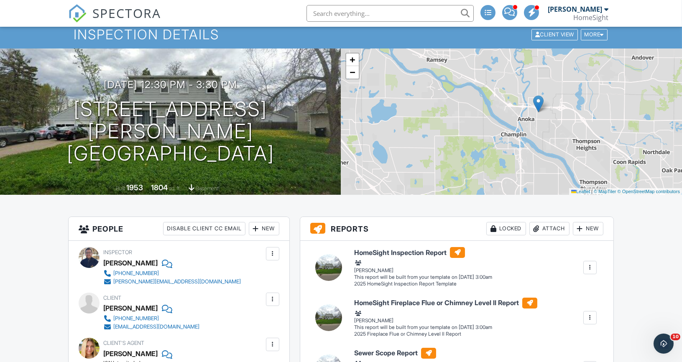
scroll to position [0, 0]
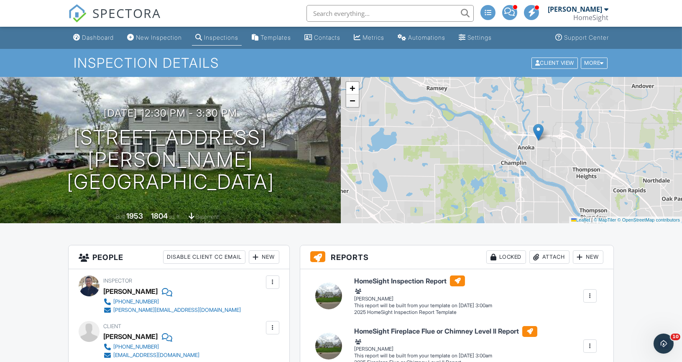
click at [352, 100] on span "−" at bounding box center [352, 100] width 5 height 10
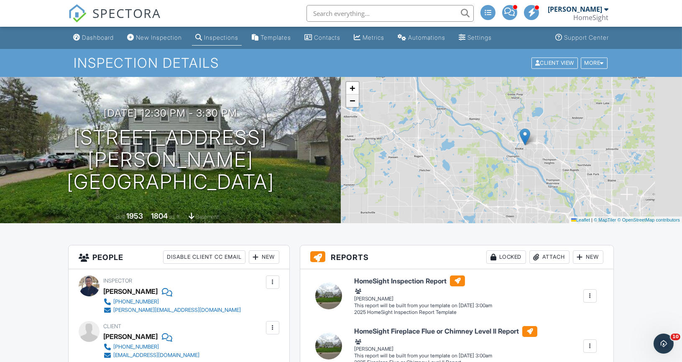
click at [352, 100] on span "−" at bounding box center [352, 100] width 5 height 10
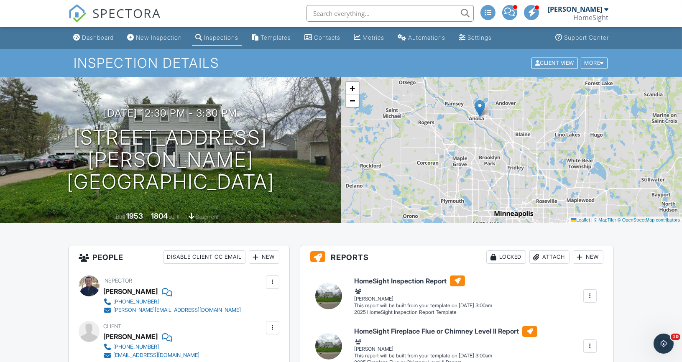
drag, startPoint x: 525, startPoint y: 189, endPoint x: 486, endPoint y: 159, distance: 49.4
click at [486, 159] on div "+ − Leaflet | © MapTiler © OpenStreetMap contributors" at bounding box center [511, 150] width 341 height 146
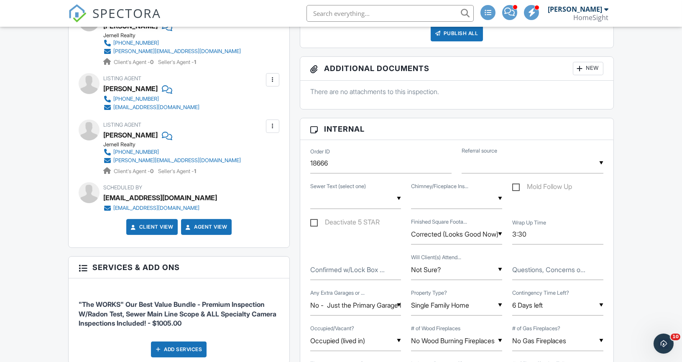
scroll to position [424, 0]
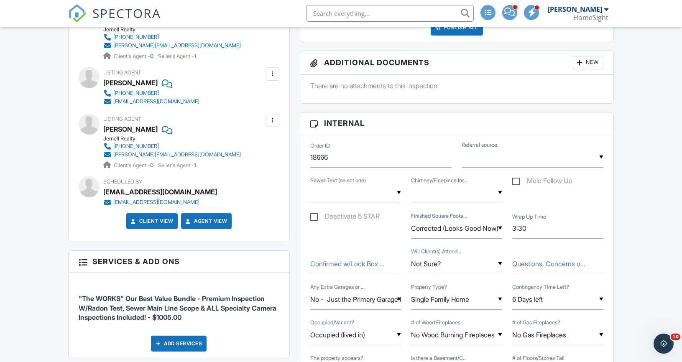
click at [522, 261] on label "Questions, Concerns o..." at bounding box center [548, 263] width 73 height 9
click at [522, 261] on input "Questions, Concerns o..." at bounding box center [557, 264] width 91 height 20
type input "M"
click at [579, 263] on input "PAST BUYERS BACKED OUT OVER ASBESTOS" at bounding box center [557, 264] width 91 height 20
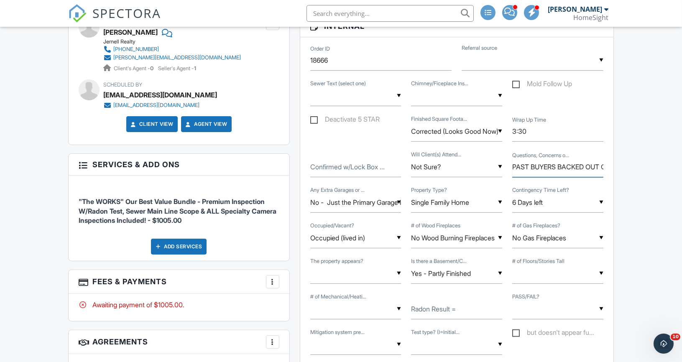
scroll to position [523, 0]
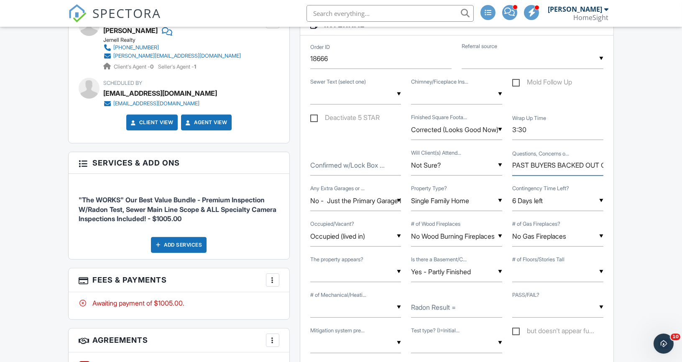
click at [538, 161] on input "PAST BUYERS BACKED OUT OVER ASBESTOS" at bounding box center [557, 165] width 91 height 20
click at [603, 162] on input "PAST BUYERS BACKED OUT OVER ASBESTOS" at bounding box center [557, 165] width 91 height 20
drag, startPoint x: 567, startPoint y: 164, endPoint x: 507, endPoint y: 161, distance: 59.9
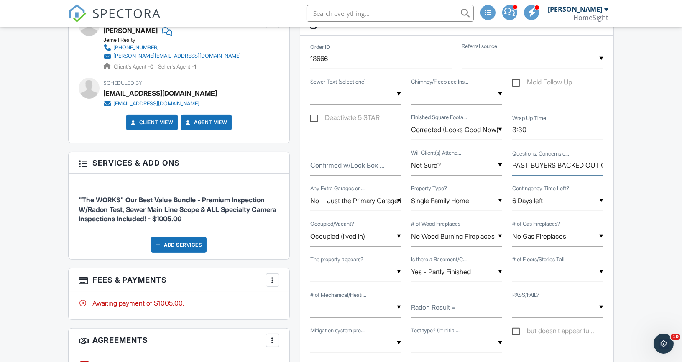
click at [507, 161] on div "Confirmed w/Lock Box ... ▼ Not Sure? Not Sure? Yes - coming for the whole inspe…" at bounding box center [456, 166] width 303 height 36
click at [579, 167] on input "PAST BUYERS BACKED OUT OVER ASBESTOS, MIGHT HAVE A PLUMBER THERE TO FIX A LEAK" at bounding box center [557, 165] width 91 height 20
click at [578, 163] on input "PAST BUYERS BACKED OUT OVER ASBESTOS, MIGHT HAVE A PLUMBER THERE TO FIX A LEAK …" at bounding box center [557, 165] width 91 height 20
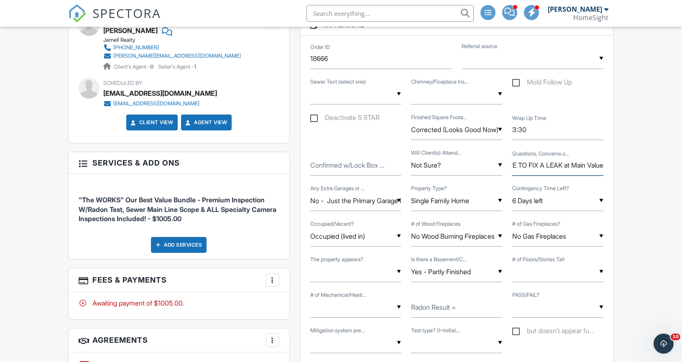
click at [587, 163] on input "PAST BUYERS BACKED OUT OVER ASBESTOS, MIGHT HAVE A PLUMBER THERE TO FIX A LEAK …" at bounding box center [557, 165] width 91 height 20
drag, startPoint x: 589, startPoint y: 164, endPoint x: 505, endPoint y: 164, distance: 84.5
click at [505, 164] on div "Confirmed w/Lock Box ... ▼ Not Sure? Not Sure? Yes - coming for the whole inspe…" at bounding box center [456, 166] width 303 height 36
click at [563, 146] on div "Deactivate 5 STAR ▼ Corrected (Looks Good Now) Looks Correct Corrected (Looks G…" at bounding box center [456, 131] width 303 height 36
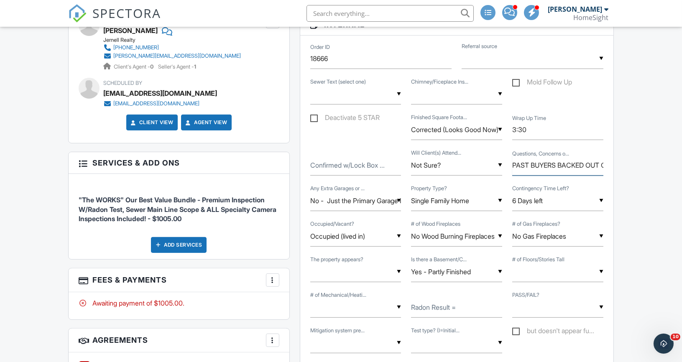
click at [562, 156] on input "PAST BUYERS BACKED OUT OVER ASBESTOS, MIGHT HAVE A PLUMBER THERE TO FIX A LEAK …" at bounding box center [557, 165] width 91 height 20
click at [563, 164] on input "PAST BUYERS BACKED OUT OVER ASBESTOS, MIGHT HAVE A PLUMBER THERE TO FIX A LEAK …" at bounding box center [557, 165] width 91 height 20
drag, startPoint x: 529, startPoint y: 164, endPoint x: 503, endPoint y: 159, distance: 26.5
click at [503, 159] on div "Confirmed w/Lock Box ... ▼ Not Sure? Not Sure? Yes - coming for the whole inspe…" at bounding box center [456, 166] width 303 height 36
click at [537, 159] on input "PAST BUYERS BACKED OUT OVER ASBESTOS, MIGHT HAVE A PLUMBER THERE TO FIX A LEAK …" at bounding box center [557, 165] width 91 height 20
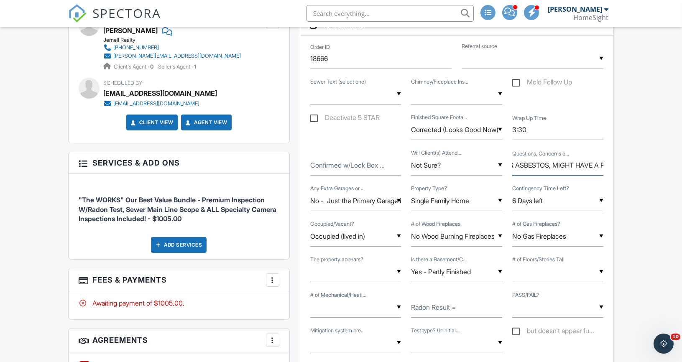
scroll to position [0, 102]
click at [557, 164] on input "PAST BUYERS BACKED OUT OVER ASBESTOS, MIGHT HAVE A PLUMBER THERE TO FIX A LEAK …" at bounding box center [557, 165] width 91 height 20
drag, startPoint x: 582, startPoint y: 162, endPoint x: 611, endPoint y: 163, distance: 28.9
click at [611, 163] on div "Order ID 18666 ▼ Realtor Insurance Agent Friend/Family Past Client Lawyer Lende…" at bounding box center [456, 353] width 313 height 634
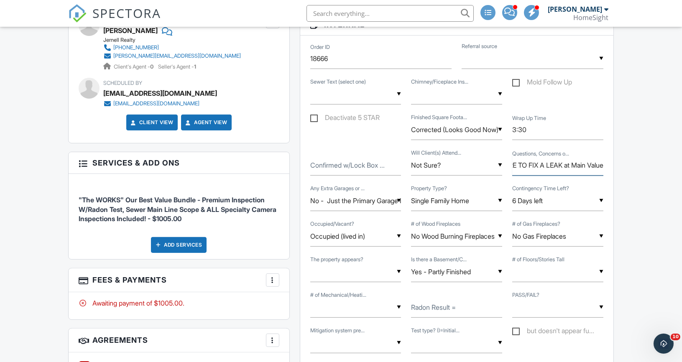
click at [588, 163] on input "PAST BUYERS BACKED OUT OVER ASBESTOS? there is a plumning leak, MIGHT HAVE A PL…" at bounding box center [557, 165] width 91 height 20
drag, startPoint x: 588, startPoint y: 163, endPoint x: 532, endPoint y: 165, distance: 55.3
click at [532, 165] on input "PAST BUYERS BACKED OUT OVER ASBESTOS? there is a plumning leak, MIGHT HAVE A PL…" at bounding box center [557, 165] width 91 height 20
click at [522, 164] on input "PAST BUYERS BACKED OUT OVER ASBESTOS? there is a plumning leak, MIGHT HAVE A PL…" at bounding box center [557, 165] width 91 height 20
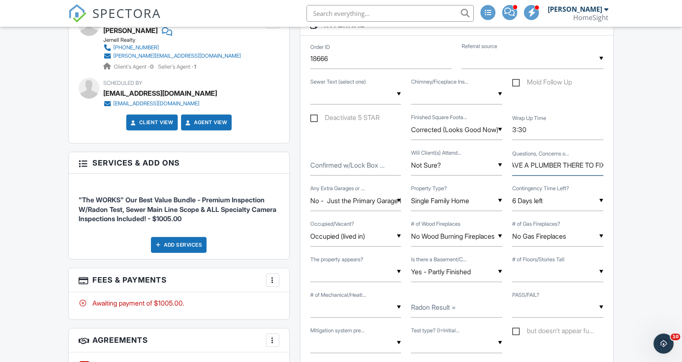
scroll to position [0, 247]
click at [574, 161] on input "PAST BUYERS BACKED OUT OVER ASBESTOS? there is a plumning leak, MIGHT HAVE A PL…" at bounding box center [557, 165] width 91 height 20
click at [579, 164] on input "PAST BUYERS BACKED OUT OVER ASBESTOS? there is a plumning leak, MIGHT HAVE A PL…" at bounding box center [557, 165] width 91 height 20
click at [554, 160] on input "PAST BUYERS BACKED OUT OVER ASBESTOS? there is a plumning leak, MIGHT HAVE A PL…" at bounding box center [557, 165] width 91 height 20
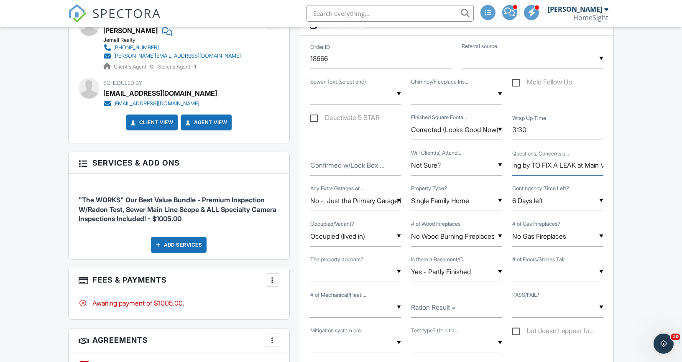
scroll to position [0, 352]
click at [602, 161] on input "PAST BUYERS BACKED OUT OVER ASBESTOS? there is a plumning leak, MIGHT HAVE A PL…" at bounding box center [557, 165] width 91 height 20
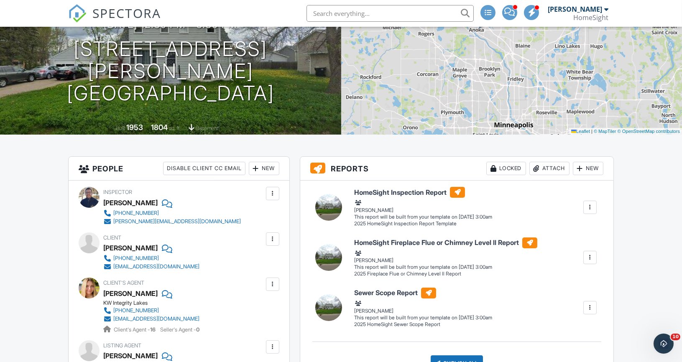
scroll to position [0, 0]
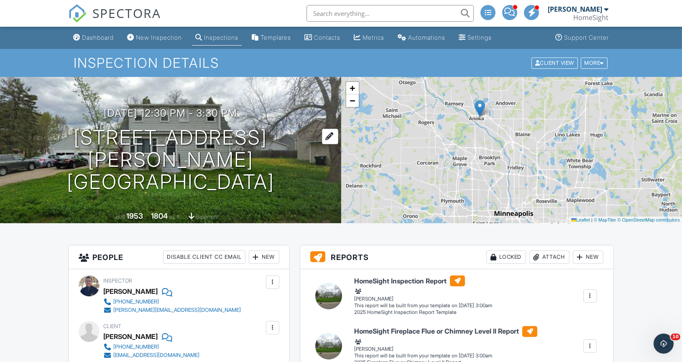
type input "PAST BUYERS BACKED OUT OVER ASBESTOS? there is a plumning leak, MIGHT HAVE A PL…"
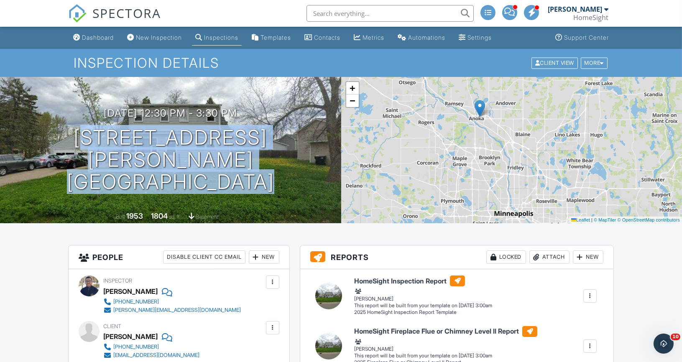
copy h1 "[STREET_ADDRESS][PERSON_NAME]"
drag, startPoint x: 82, startPoint y: 144, endPoint x: 277, endPoint y: 160, distance: 195.5
click at [277, 161] on div "[DATE] 12:30 pm - 3:30 pm [STREET_ADDRESS][PERSON_NAME] Anoka, MN 55303" at bounding box center [170, 149] width 341 height 85
